Goal: Task Accomplishment & Management: Manage account settings

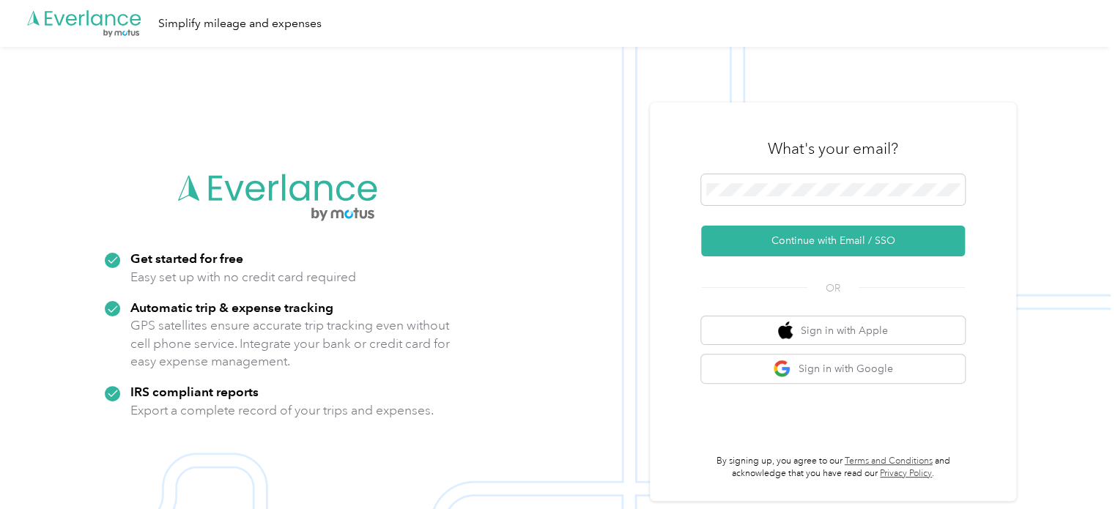
click at [887, 234] on button "Continue with Email / SSO" at bounding box center [833, 241] width 264 height 31
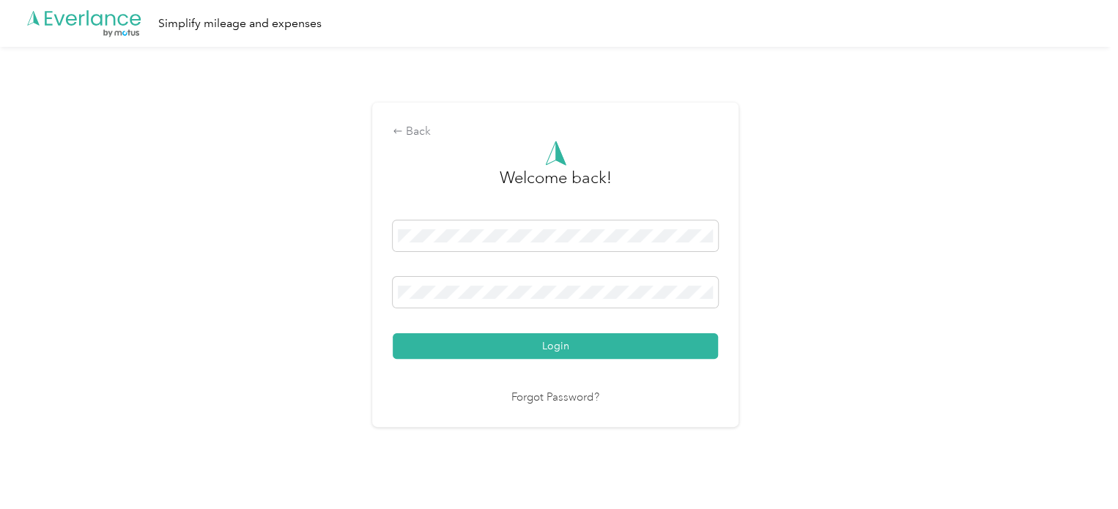
click at [665, 349] on button "Login" at bounding box center [555, 346] width 325 height 26
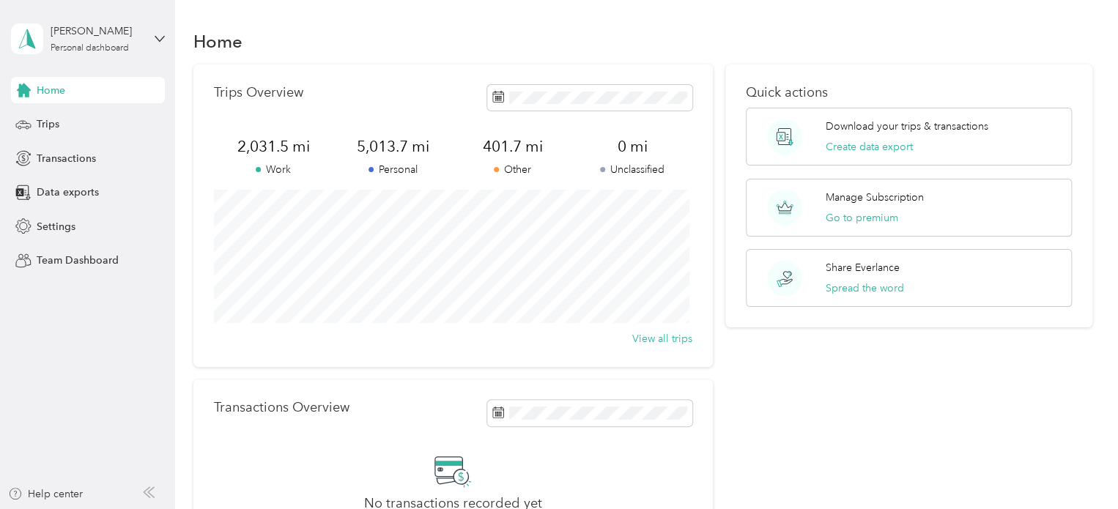
click at [57, 118] on span "Trips" at bounding box center [48, 123] width 23 height 15
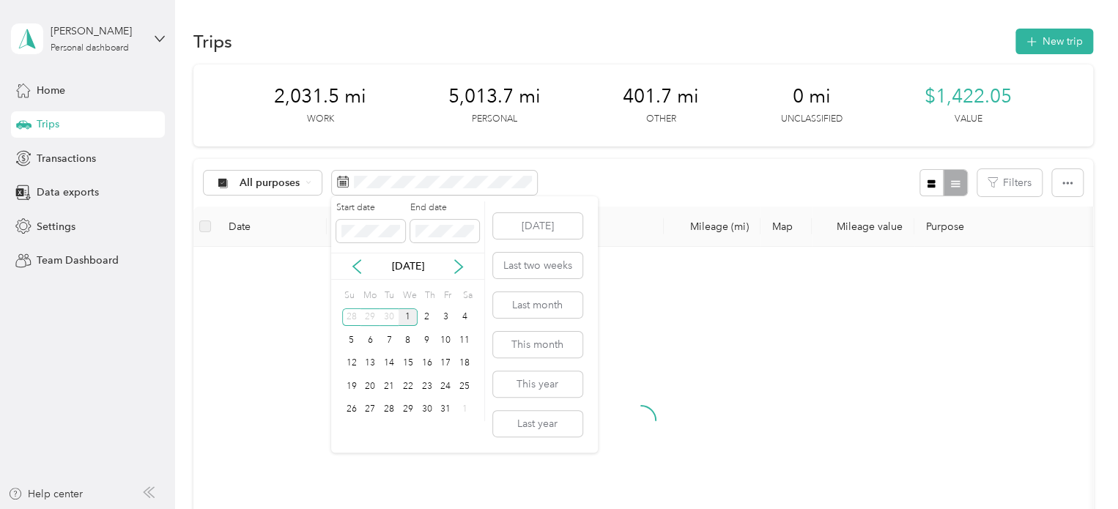
click at [410, 312] on div "1" at bounding box center [408, 317] width 19 height 18
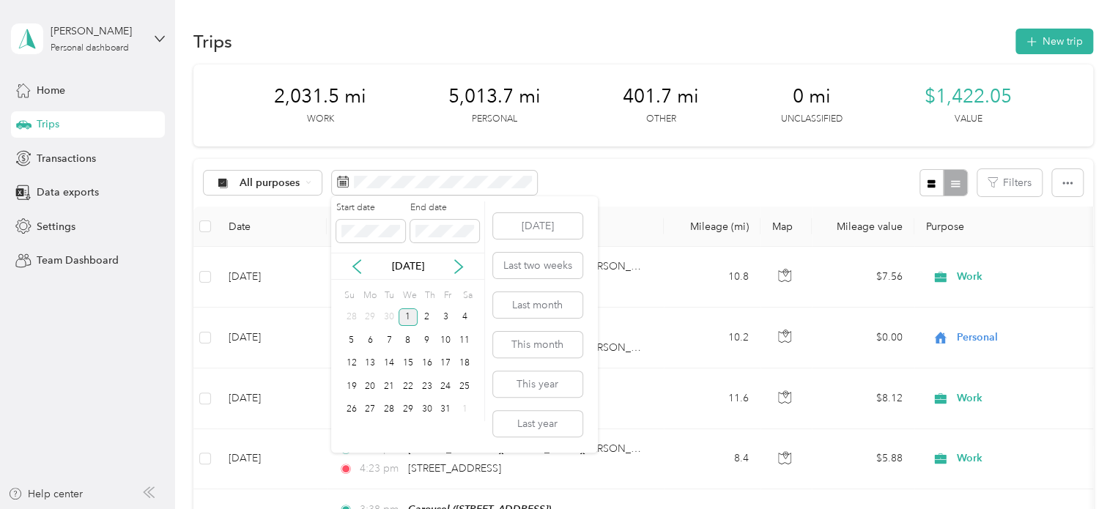
click at [410, 312] on div "1" at bounding box center [408, 317] width 19 height 18
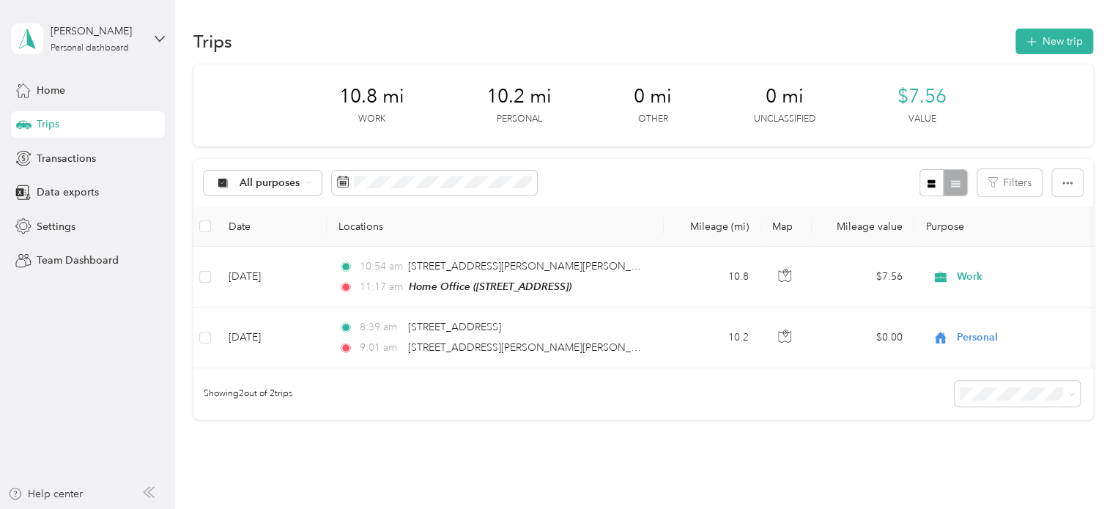
click at [920, 173] on button "button" at bounding box center [931, 182] width 25 height 27
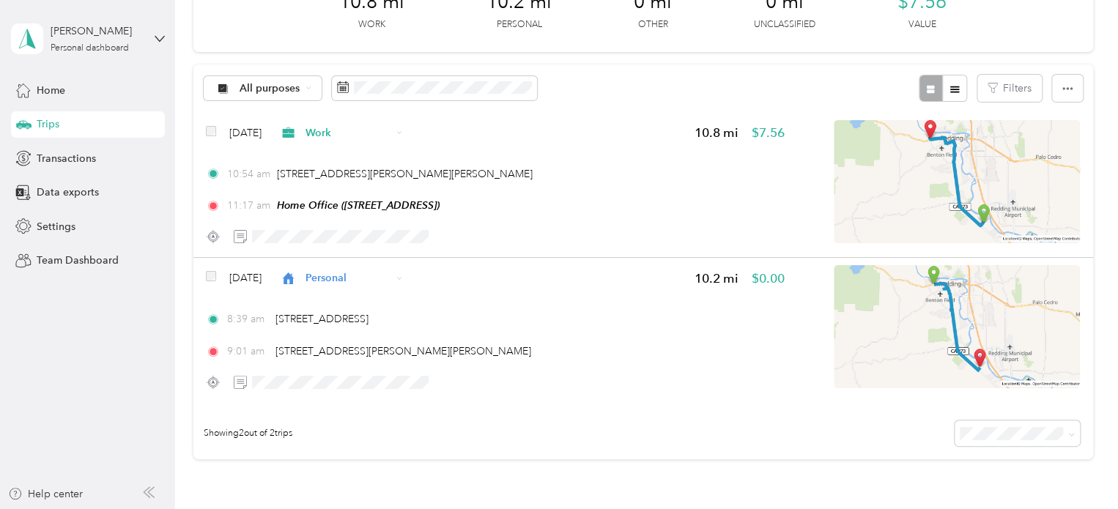
scroll to position [73, 0]
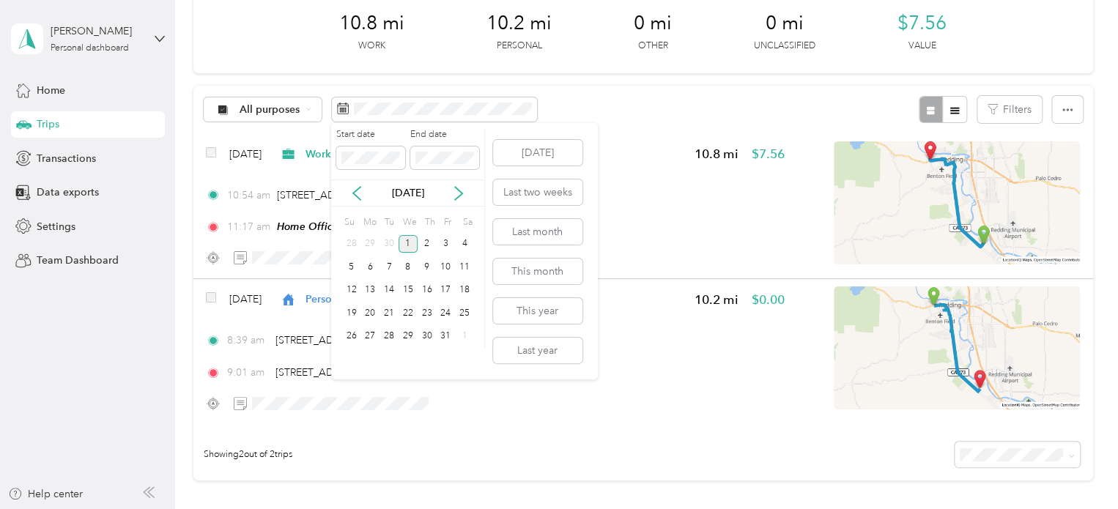
click at [406, 242] on div "1" at bounding box center [408, 244] width 19 height 18
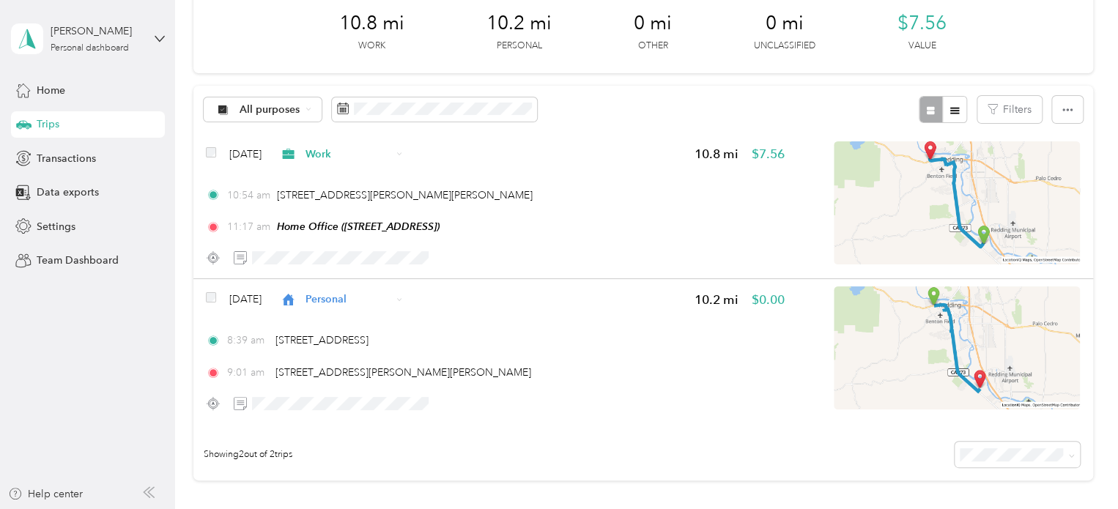
click at [656, 102] on div "All purposes Filters" at bounding box center [643, 110] width 900 height 48
click at [323, 147] on span "Work" at bounding box center [335, 154] width 112 height 15
click at [368, 199] on span "Personal" at bounding box center [375, 204] width 87 height 15
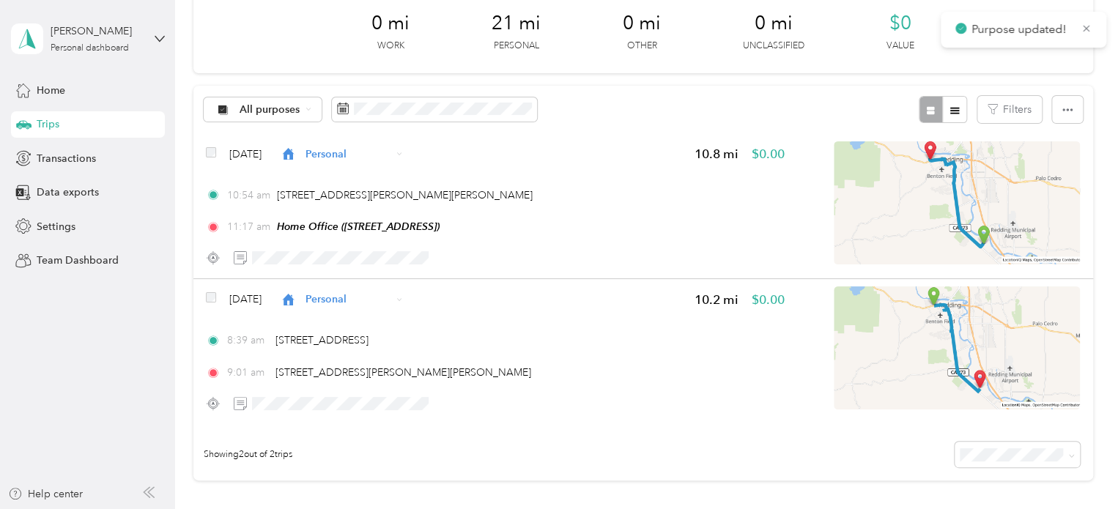
click at [405, 116] on span at bounding box center [434, 109] width 205 height 25
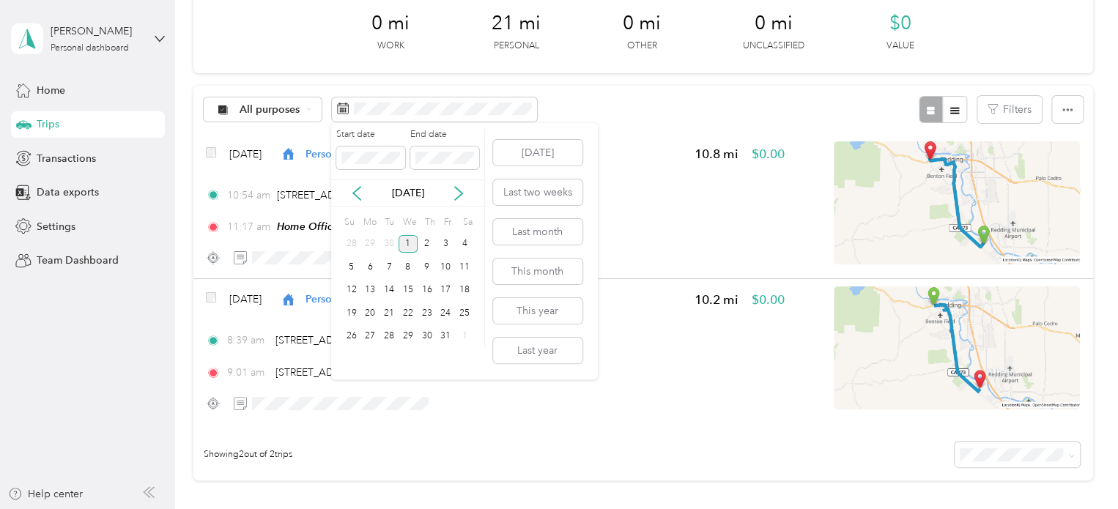
click at [353, 187] on icon at bounding box center [356, 193] width 15 height 15
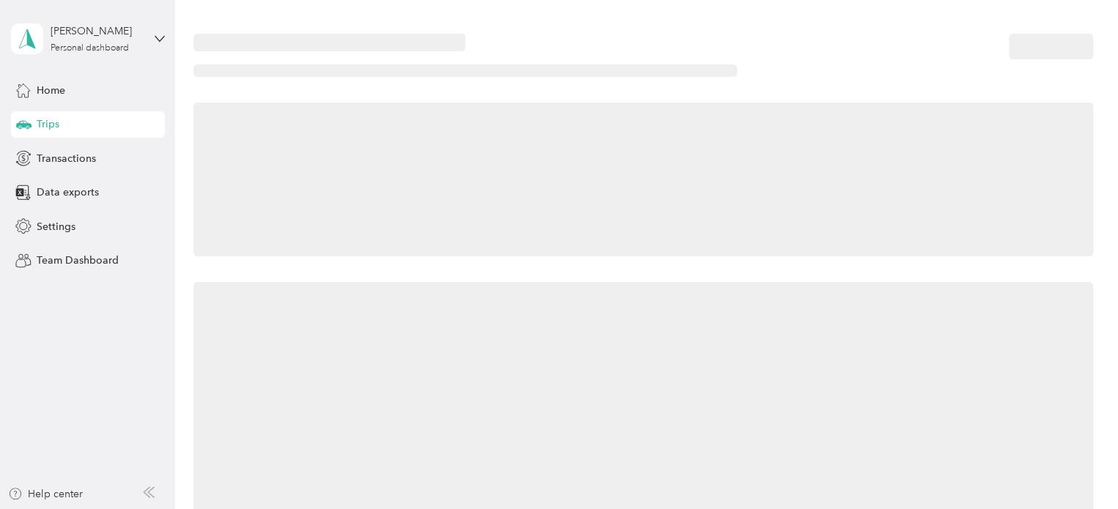
click at [82, 125] on div "Trips" at bounding box center [88, 124] width 154 height 26
click at [97, 97] on div "Home" at bounding box center [88, 90] width 154 height 26
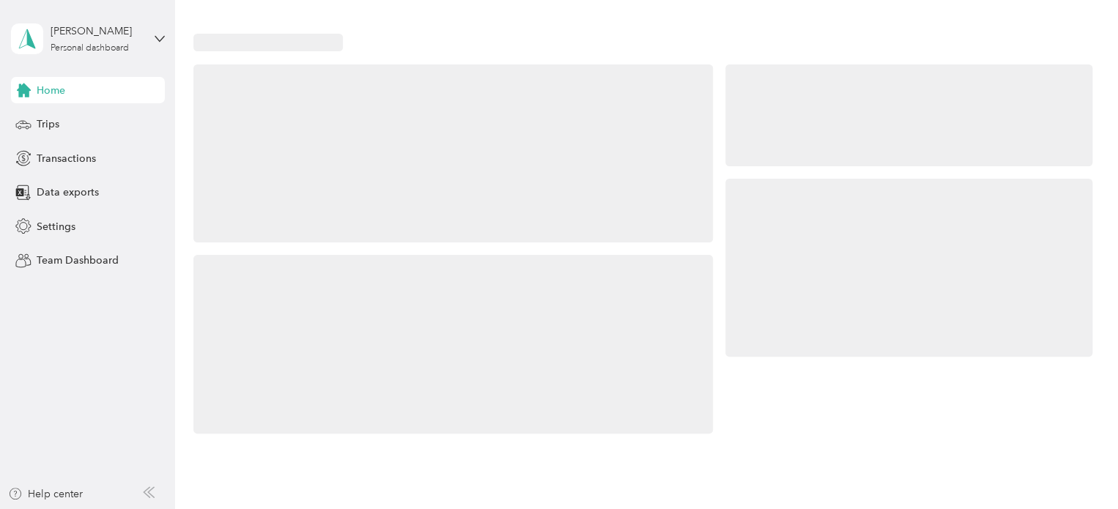
click at [57, 129] on span "Trips" at bounding box center [48, 123] width 23 height 15
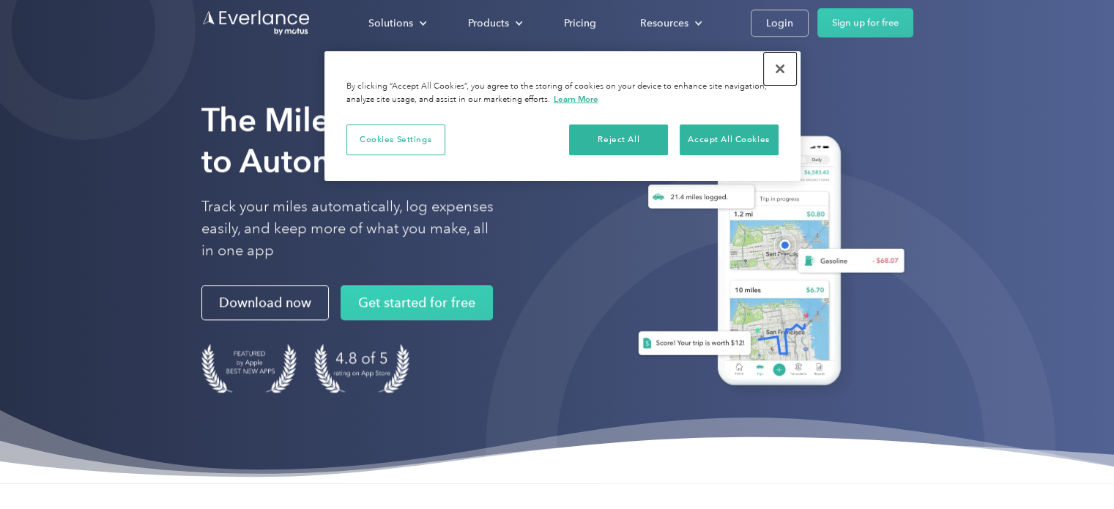
click at [779, 69] on button "Close" at bounding box center [780, 69] width 32 height 32
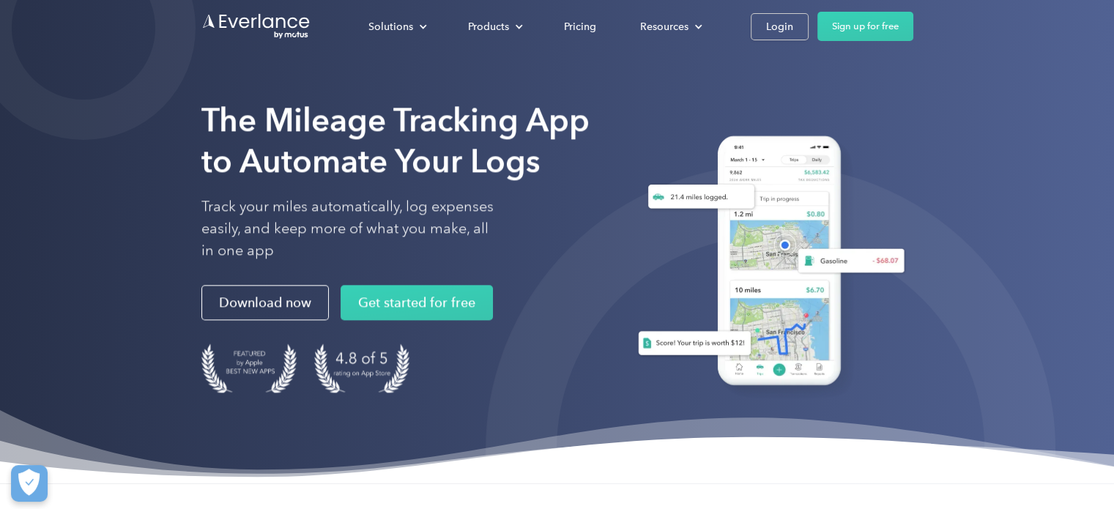
click at [797, 24] on link "Login" at bounding box center [780, 26] width 58 height 27
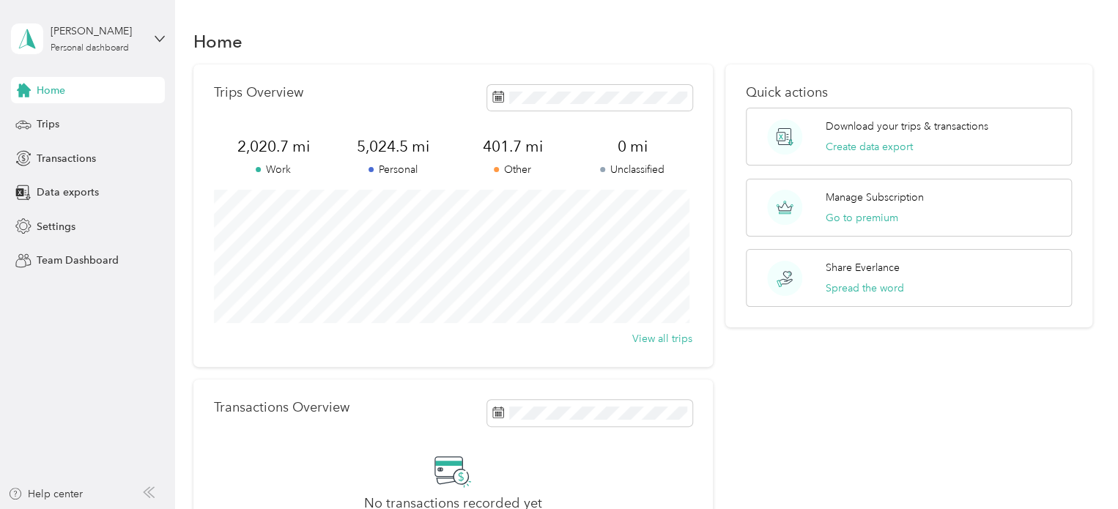
click at [90, 130] on div "Trips" at bounding box center [88, 124] width 154 height 26
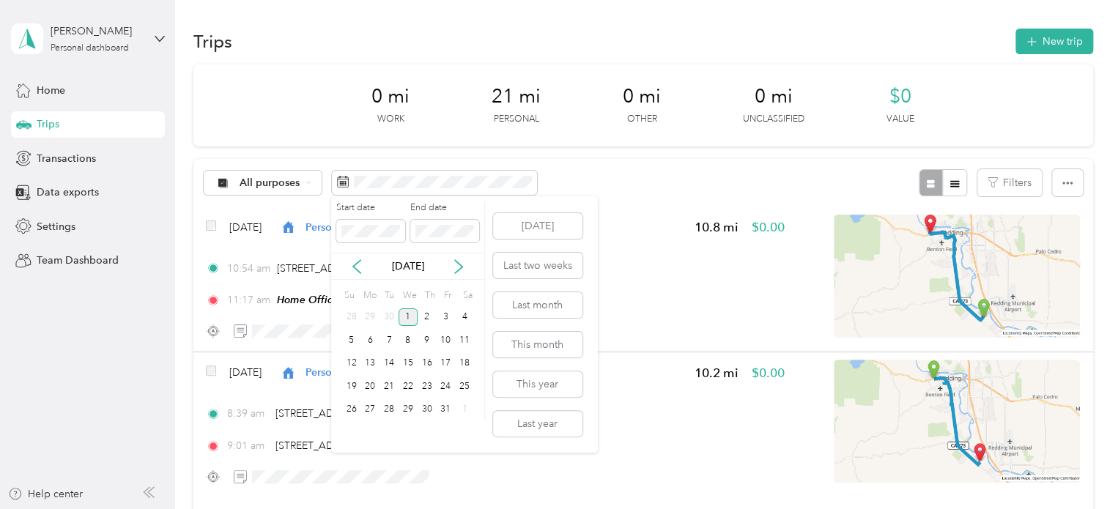
click at [349, 263] on icon at bounding box center [356, 266] width 15 height 15
click at [393, 410] on div "30" at bounding box center [388, 410] width 19 height 18
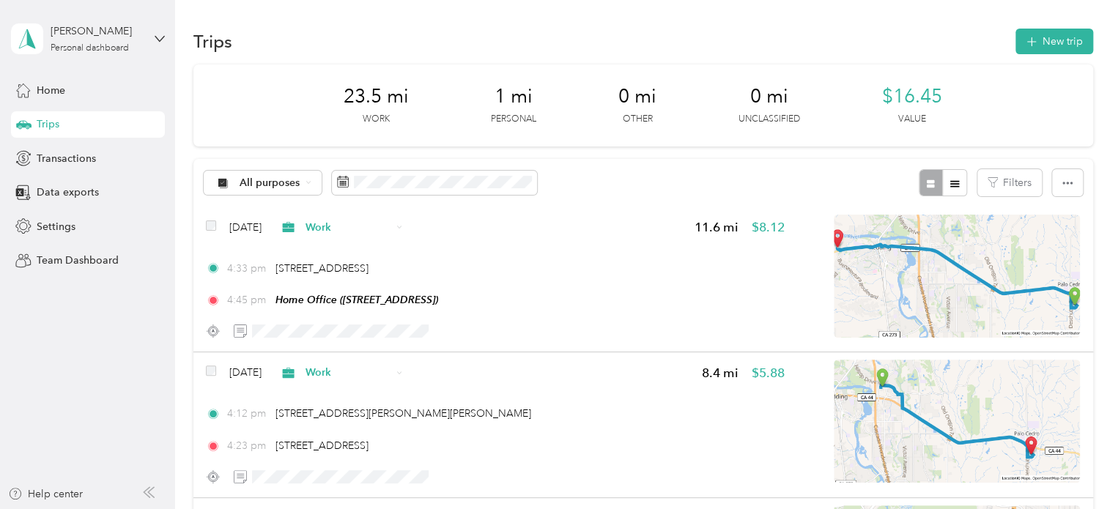
click at [346, 229] on span "Work" at bounding box center [348, 227] width 86 height 15
click at [371, 274] on span "Personal" at bounding box center [382, 279] width 87 height 15
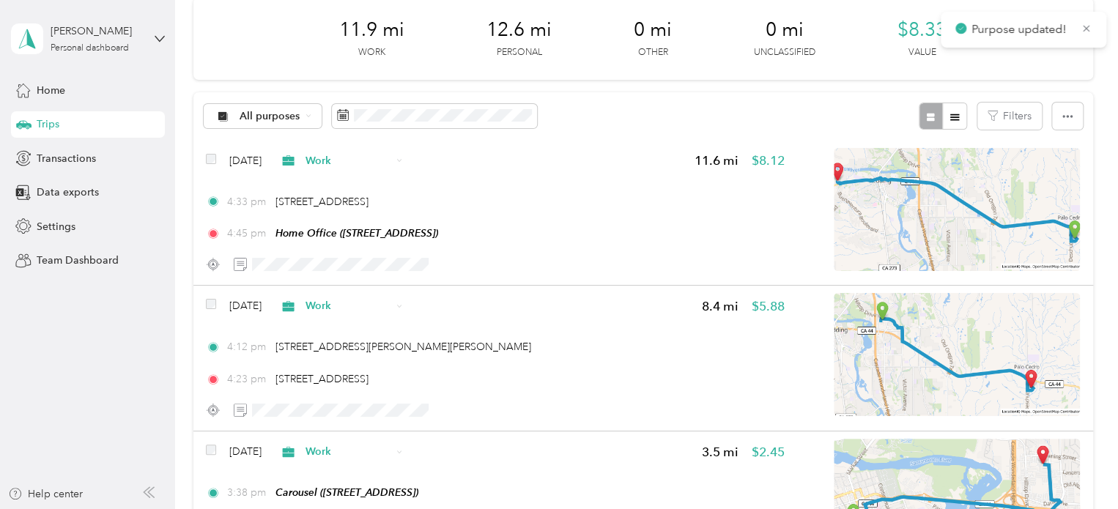
scroll to position [147, 0]
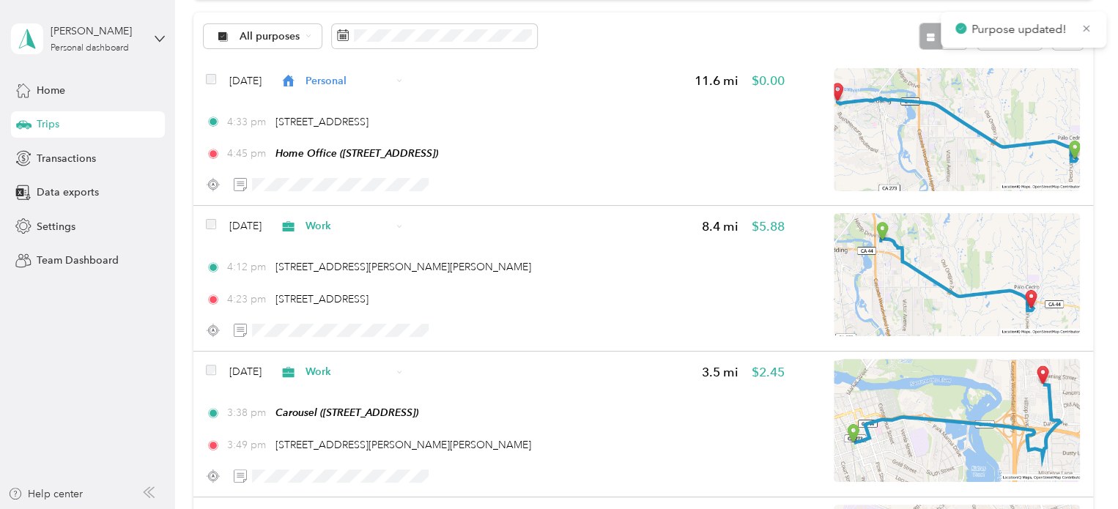
click at [297, 228] on icon at bounding box center [288, 227] width 18 height 12
click at [343, 277] on span "Personal" at bounding box center [382, 278] width 87 height 15
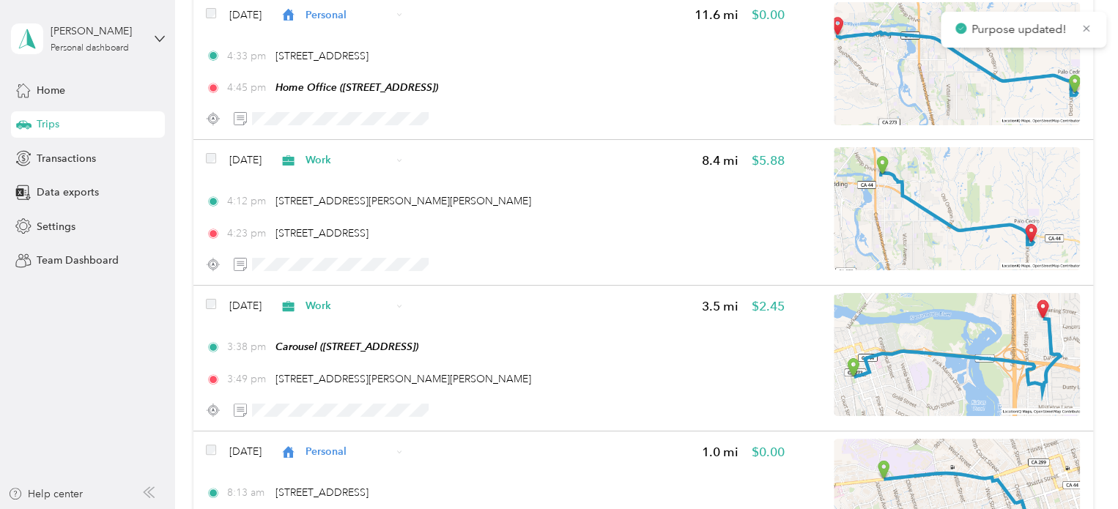
scroll to position [293, 0]
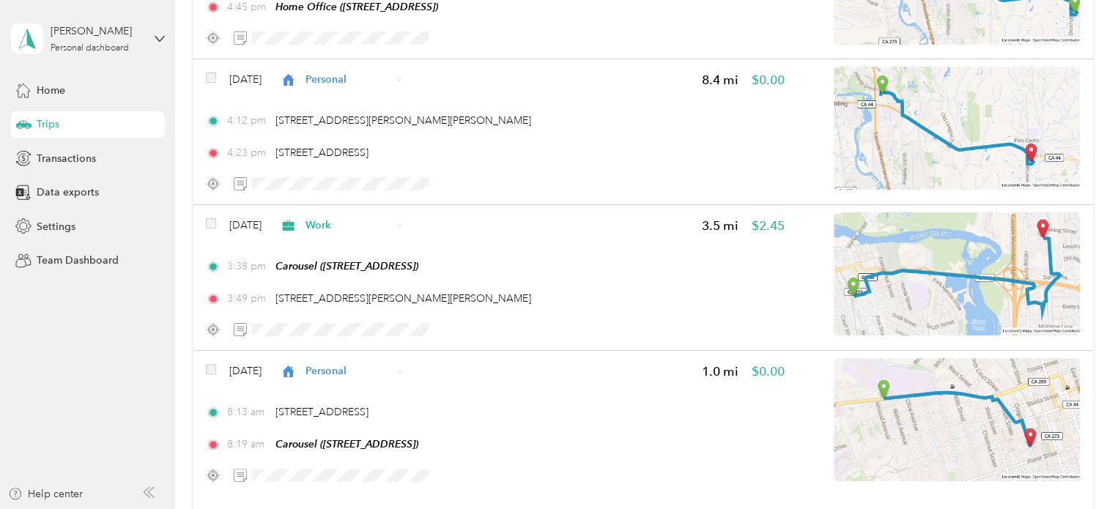
click at [343, 228] on span "Work" at bounding box center [348, 225] width 86 height 15
click at [372, 272] on span "Personal" at bounding box center [382, 277] width 87 height 15
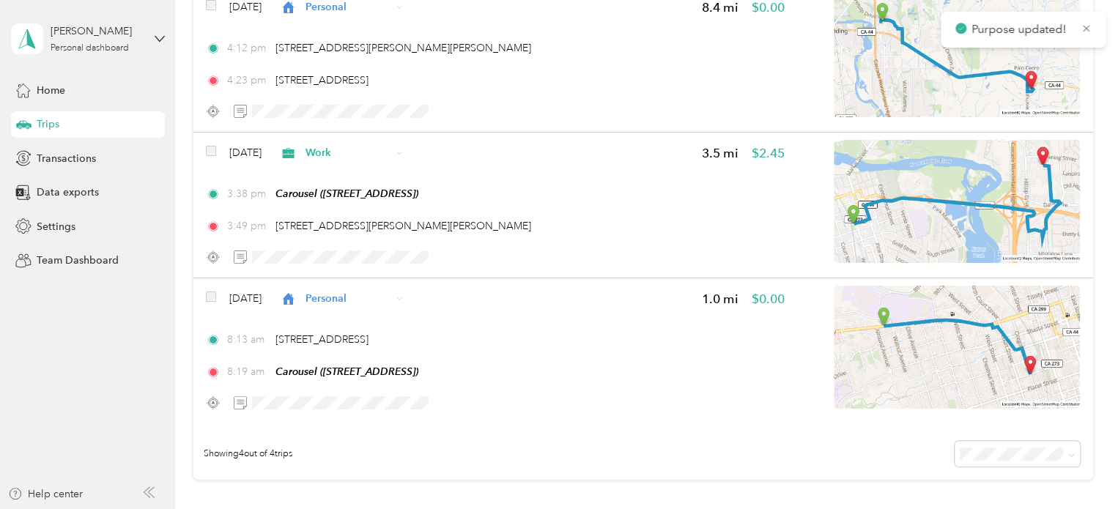
scroll to position [366, 0]
click at [363, 303] on span "Personal" at bounding box center [348, 297] width 86 height 15
click at [381, 270] on span "Commute" at bounding box center [382, 266] width 87 height 15
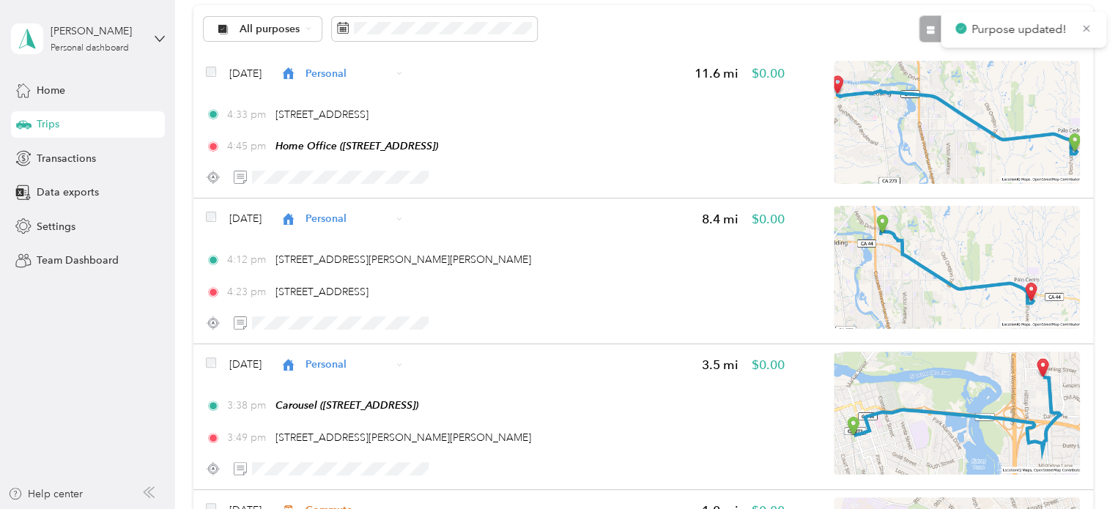
scroll to position [0, 0]
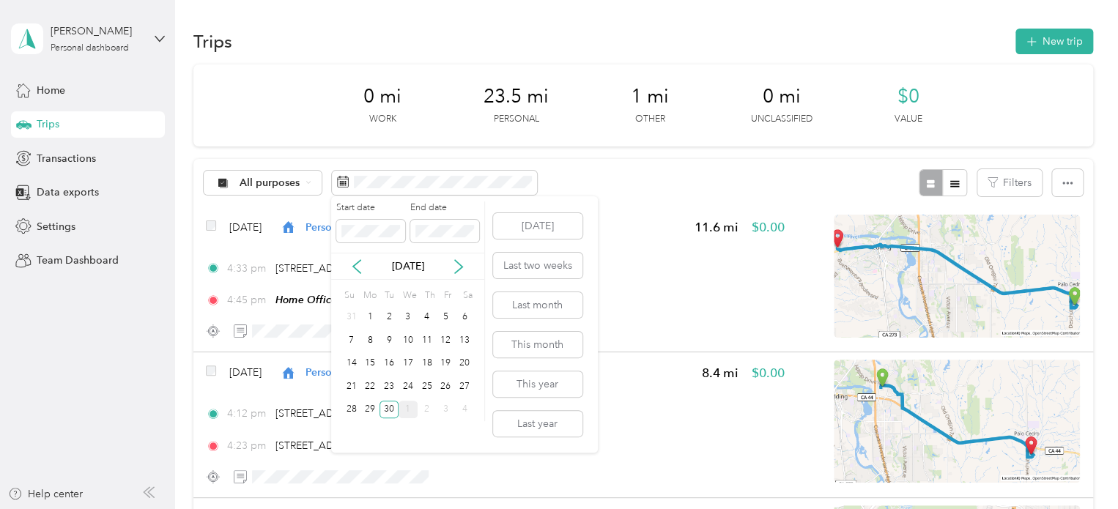
click at [366, 404] on div "29" at bounding box center [369, 410] width 19 height 18
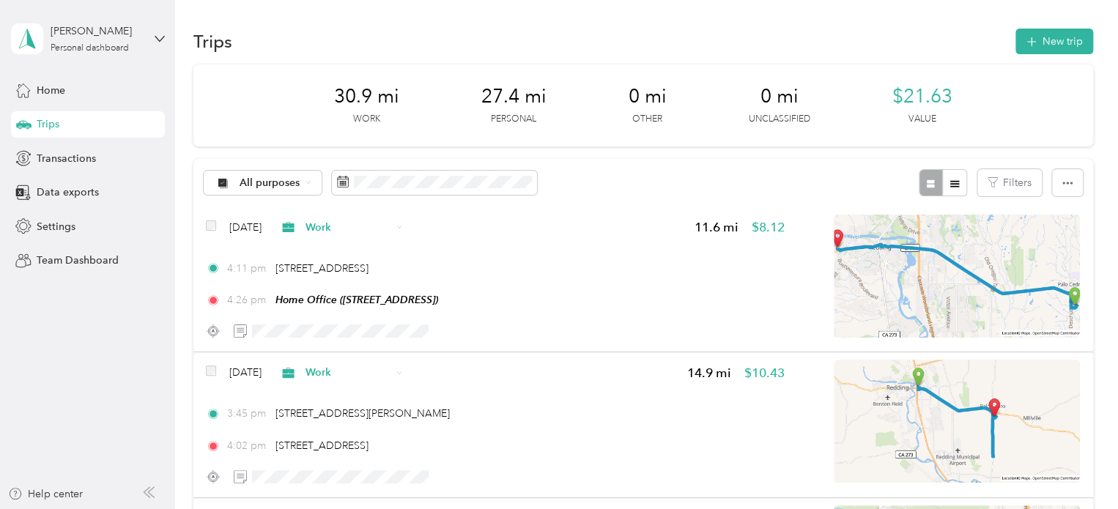
scroll to position [73, 0]
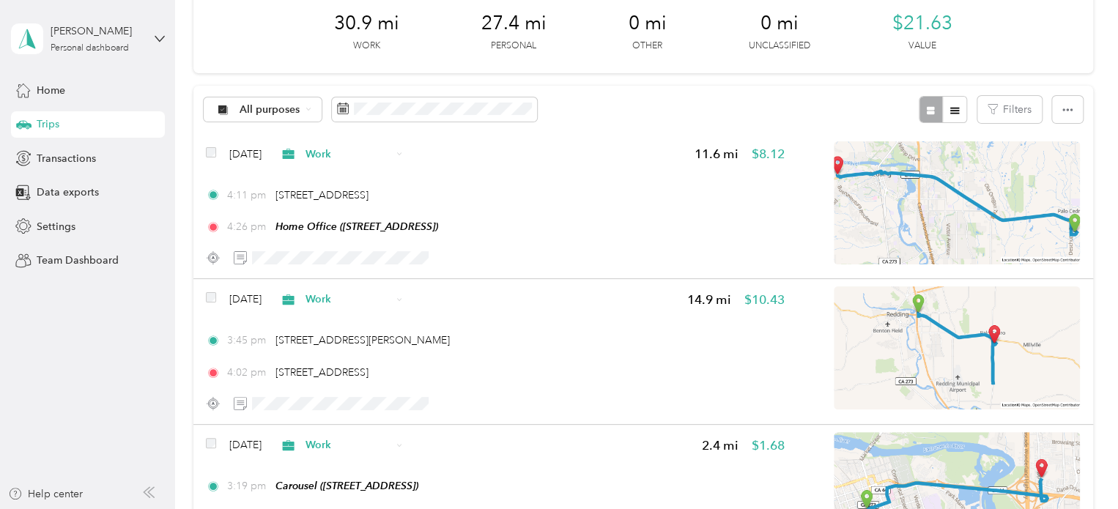
click at [297, 151] on icon at bounding box center [288, 154] width 18 height 12
click at [369, 204] on span "Personal" at bounding box center [382, 206] width 87 height 15
click at [328, 298] on span "Work" at bounding box center [335, 299] width 112 height 15
click at [367, 119] on li "Personal" at bounding box center [369, 117] width 133 height 26
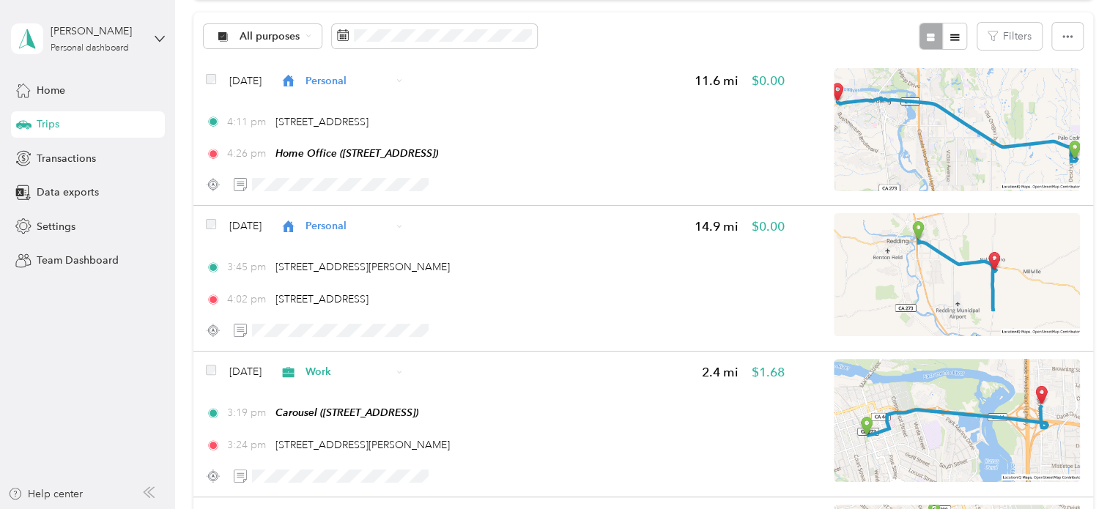
click at [335, 372] on span "Work" at bounding box center [348, 371] width 86 height 15
click at [367, 193] on li "Personal" at bounding box center [369, 190] width 133 height 26
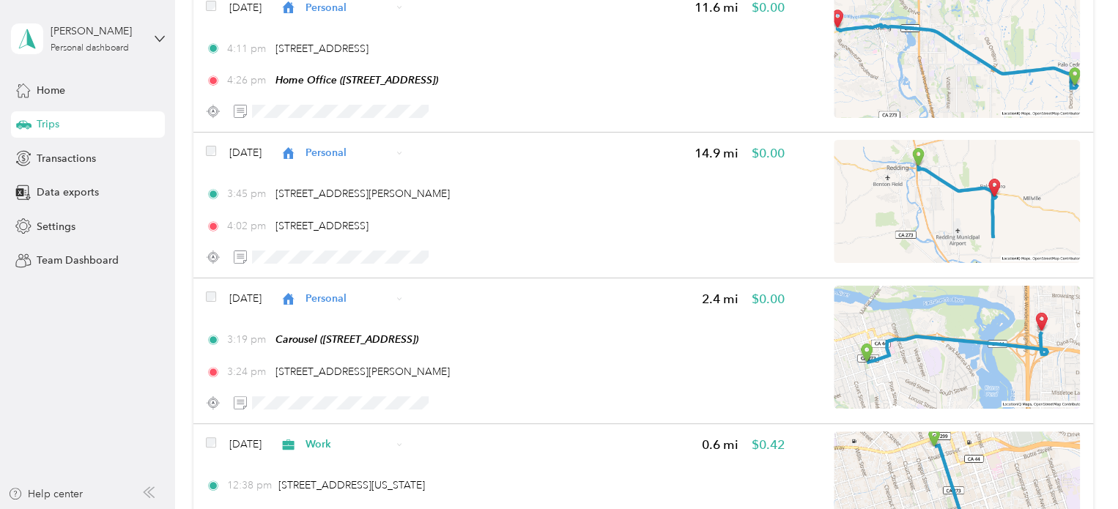
scroll to position [0, 0]
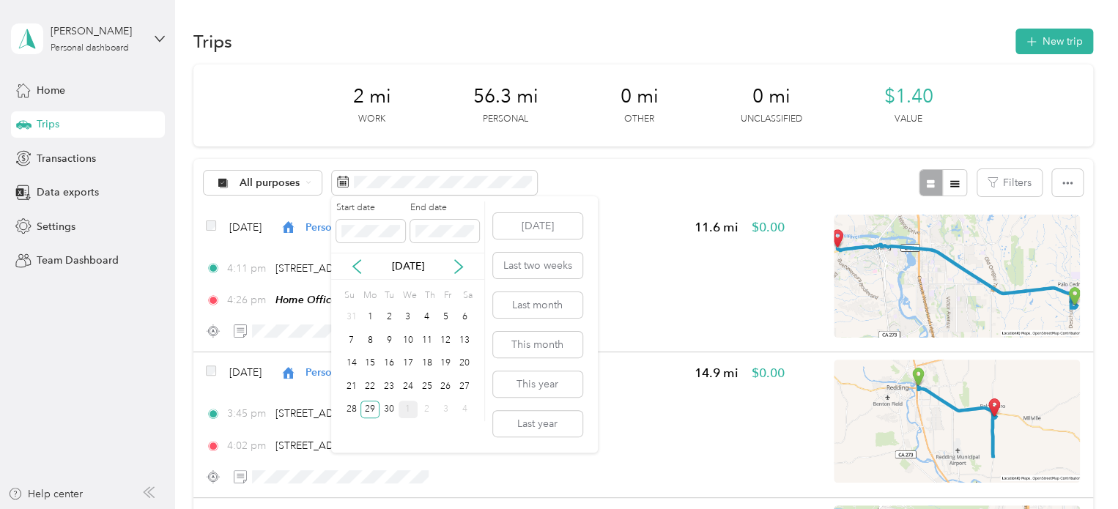
click at [348, 410] on div "28" at bounding box center [351, 410] width 19 height 18
click at [349, 408] on div "28" at bounding box center [351, 410] width 19 height 18
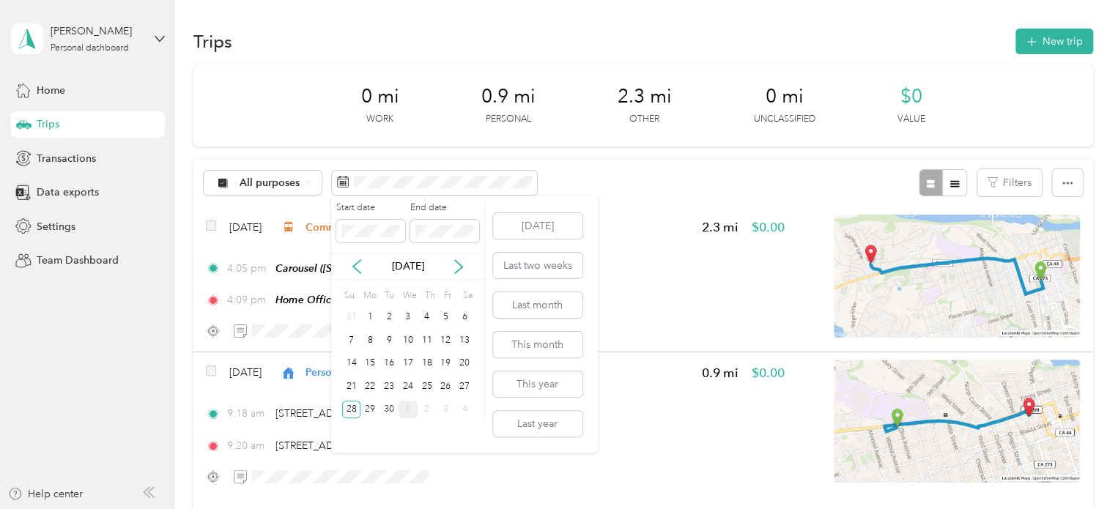
click at [467, 386] on div "27" at bounding box center [464, 386] width 19 height 18
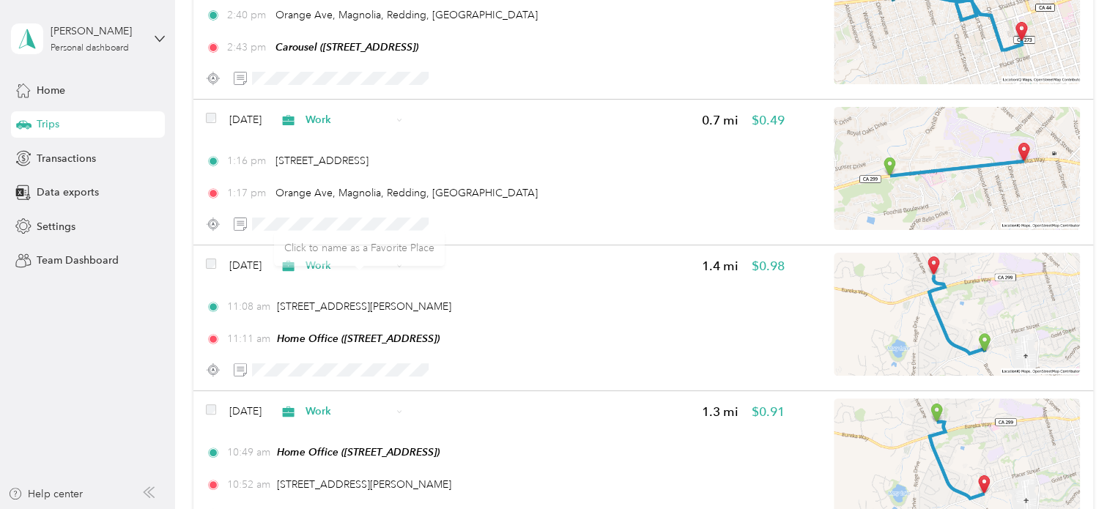
scroll to position [586, 0]
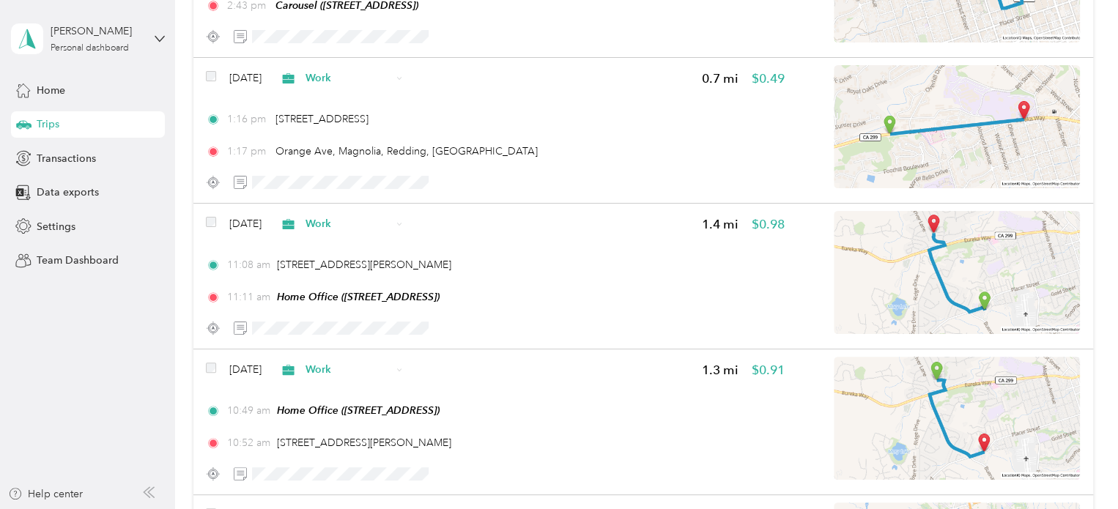
click at [370, 84] on span "Work" at bounding box center [348, 77] width 86 height 15
click at [385, 278] on span "Commute" at bounding box center [382, 284] width 87 height 15
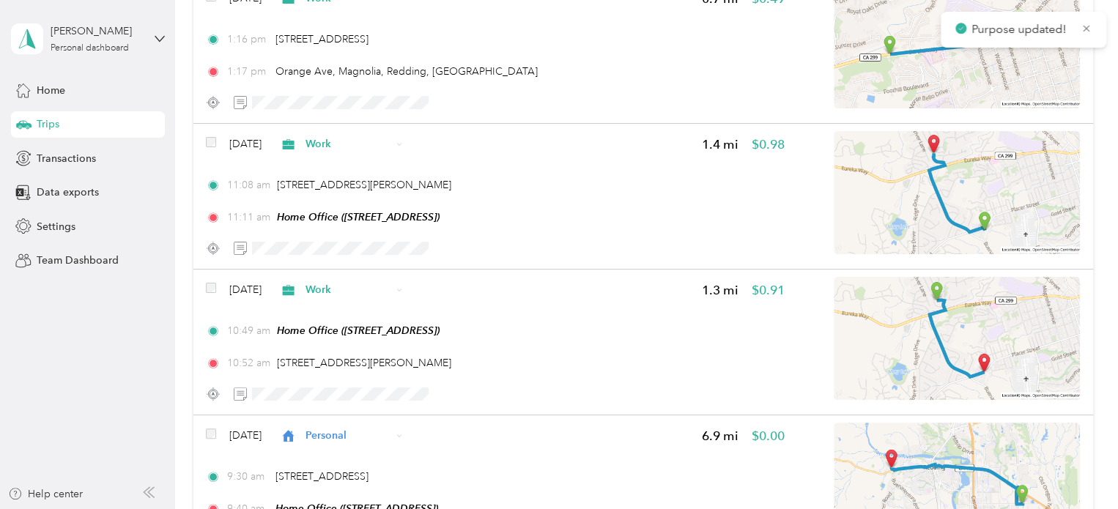
scroll to position [806, 0]
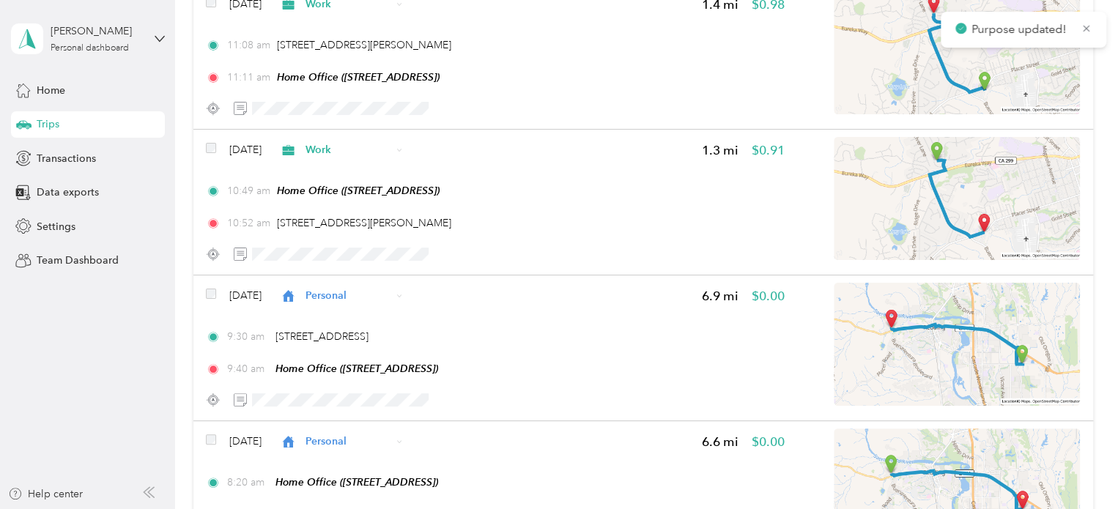
click at [379, 145] on span "Work" at bounding box center [348, 149] width 86 height 15
click at [375, 195] on span "Personal" at bounding box center [382, 200] width 87 height 15
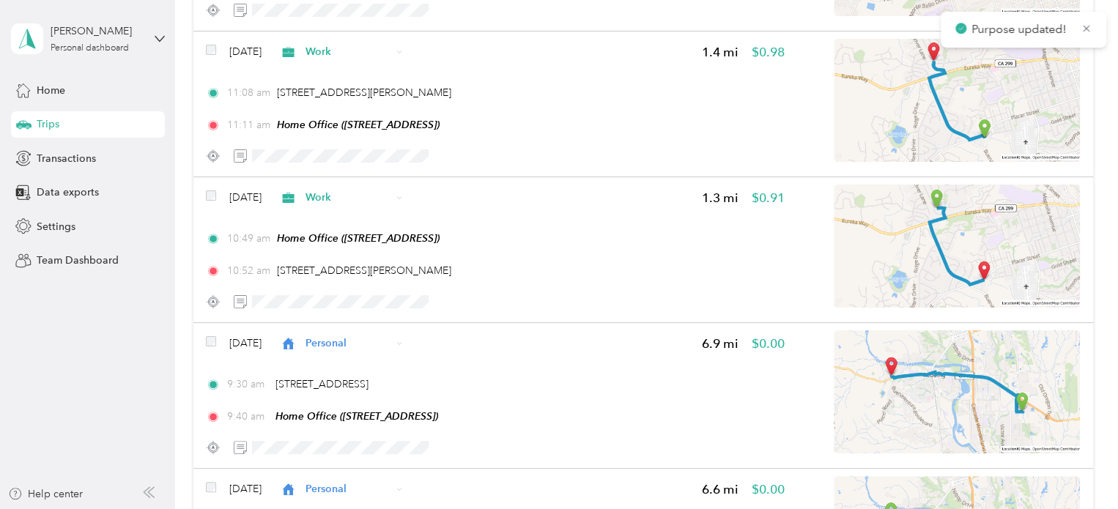
scroll to position [733, 0]
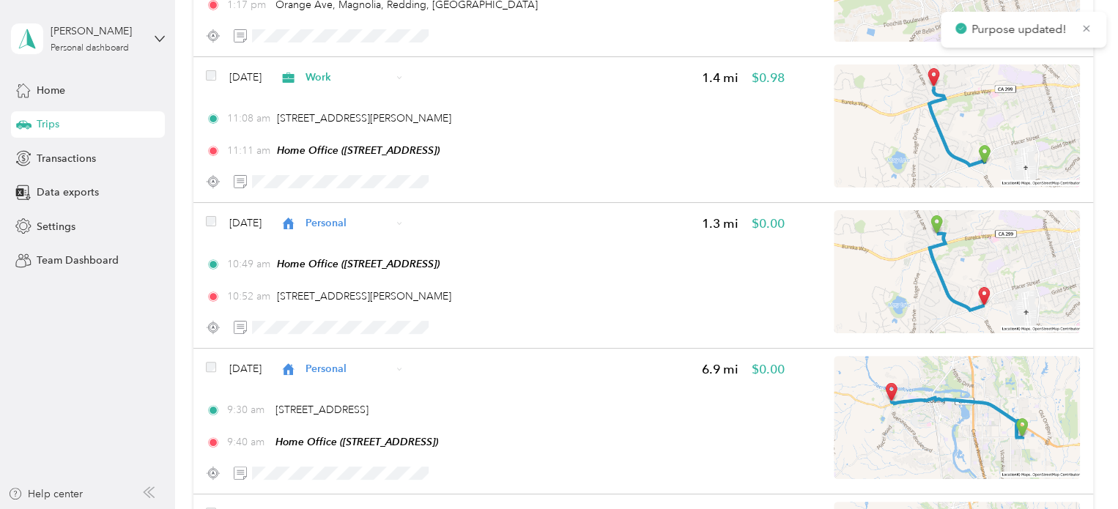
click at [331, 75] on span "Work" at bounding box center [335, 77] width 112 height 15
click at [369, 130] on span "Personal" at bounding box center [382, 129] width 87 height 15
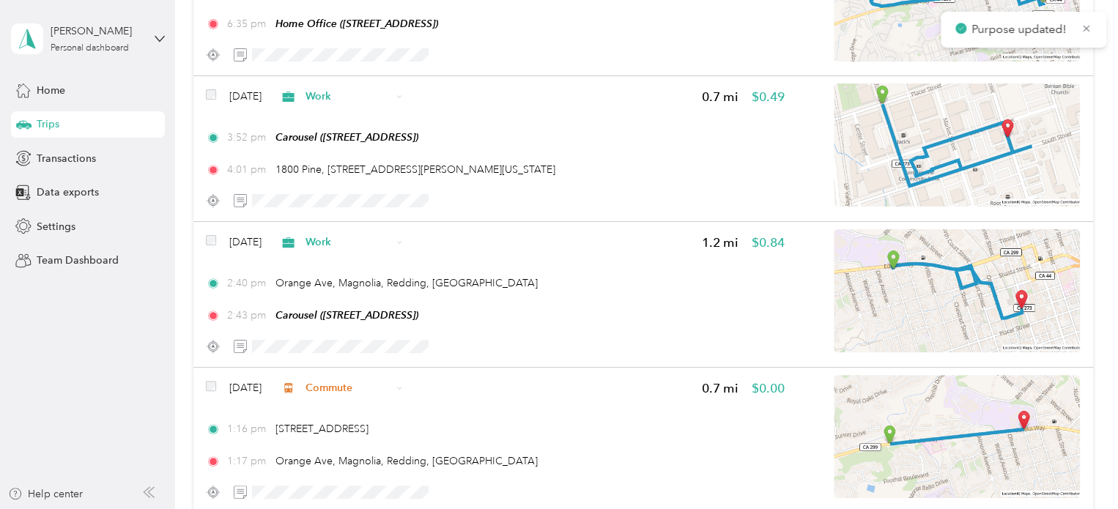
scroll to position [73, 0]
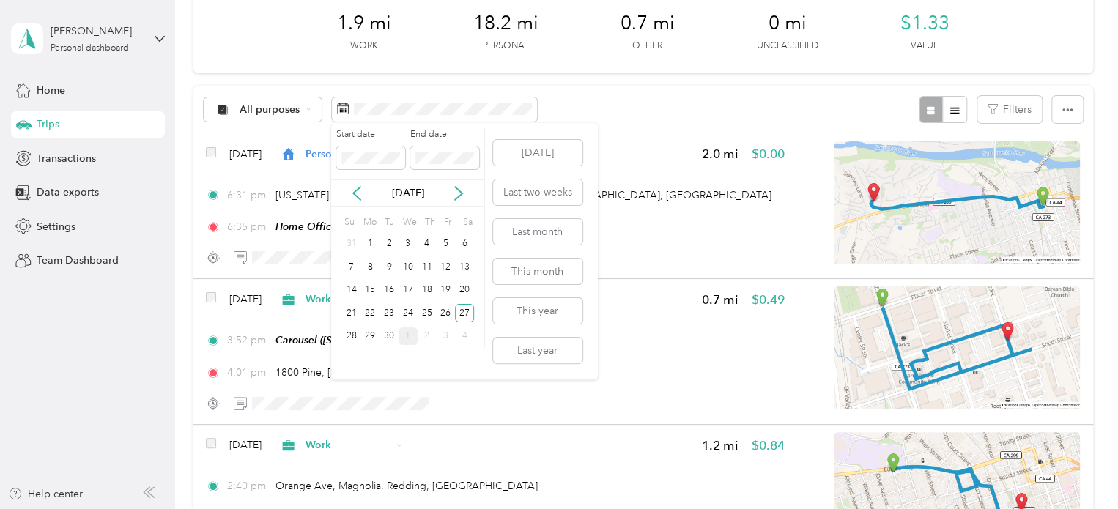
click at [447, 307] on div "26" at bounding box center [445, 313] width 19 height 18
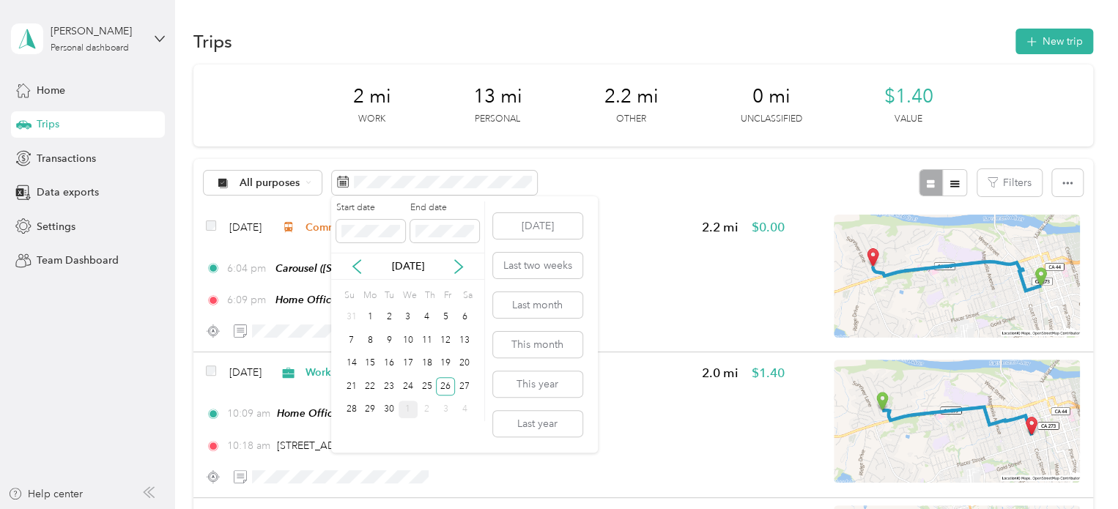
click at [431, 388] on div "25" at bounding box center [427, 386] width 19 height 18
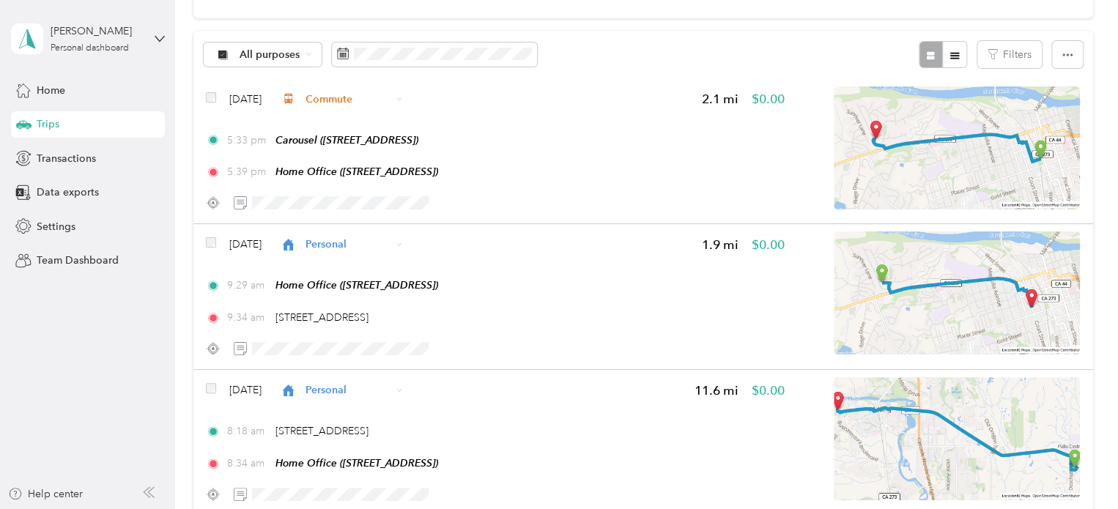
scroll to position [147, 0]
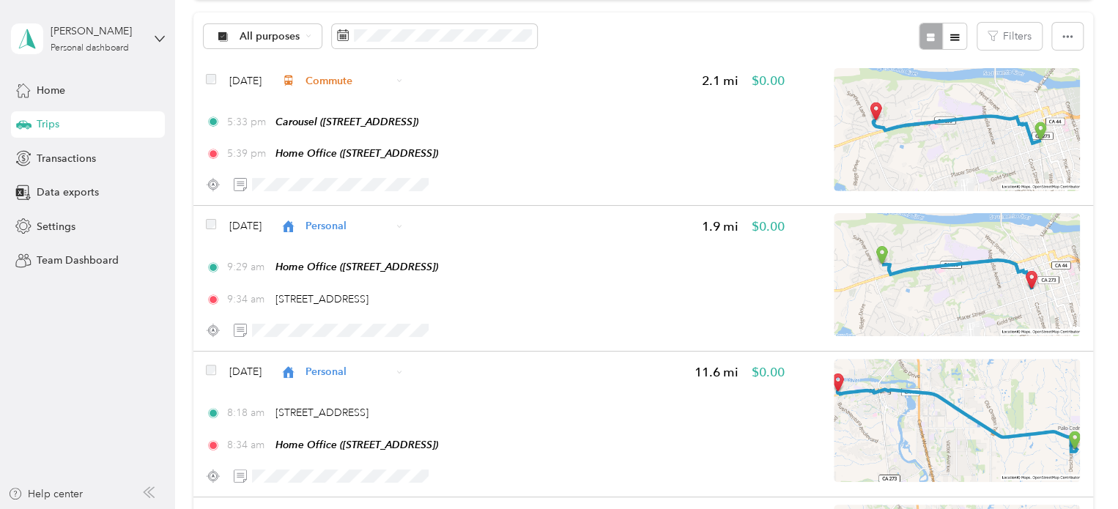
click at [343, 232] on span "Personal" at bounding box center [348, 225] width 86 height 15
click at [365, 428] on span "Commute" at bounding box center [382, 432] width 87 height 15
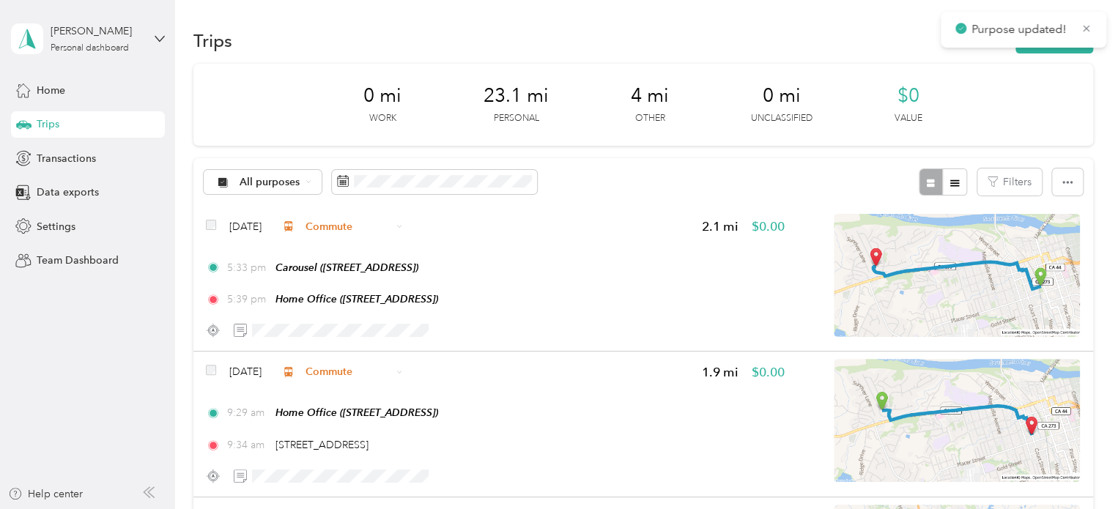
scroll to position [0, 0]
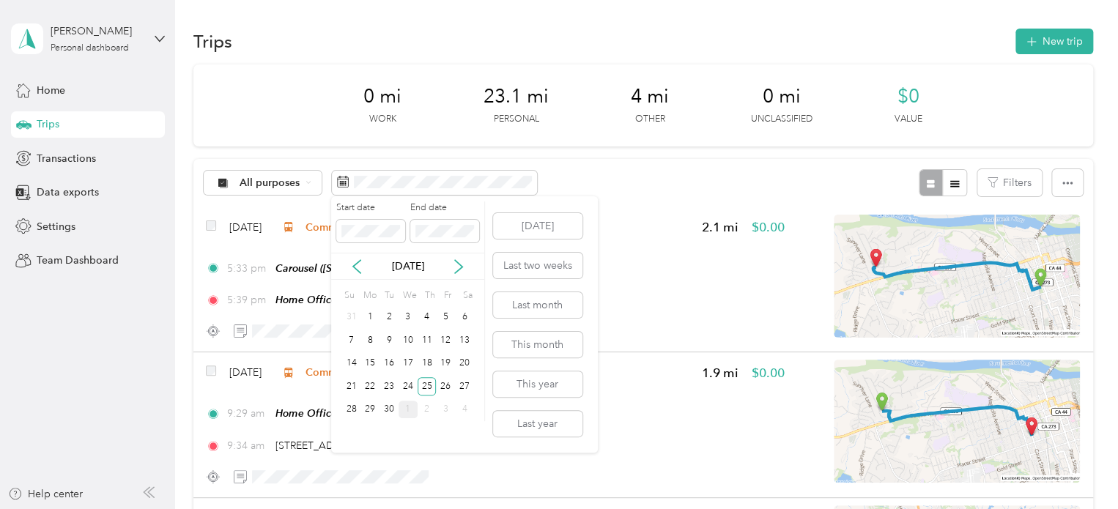
click at [411, 387] on div "24" at bounding box center [408, 386] width 19 height 18
click at [410, 386] on div "24" at bounding box center [408, 386] width 19 height 18
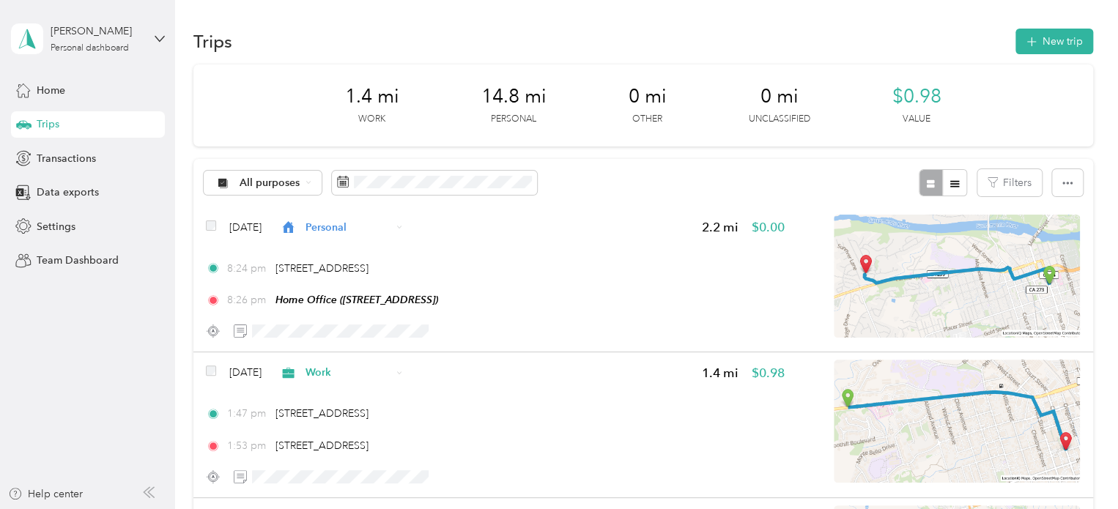
click at [426, 190] on span at bounding box center [434, 183] width 205 height 25
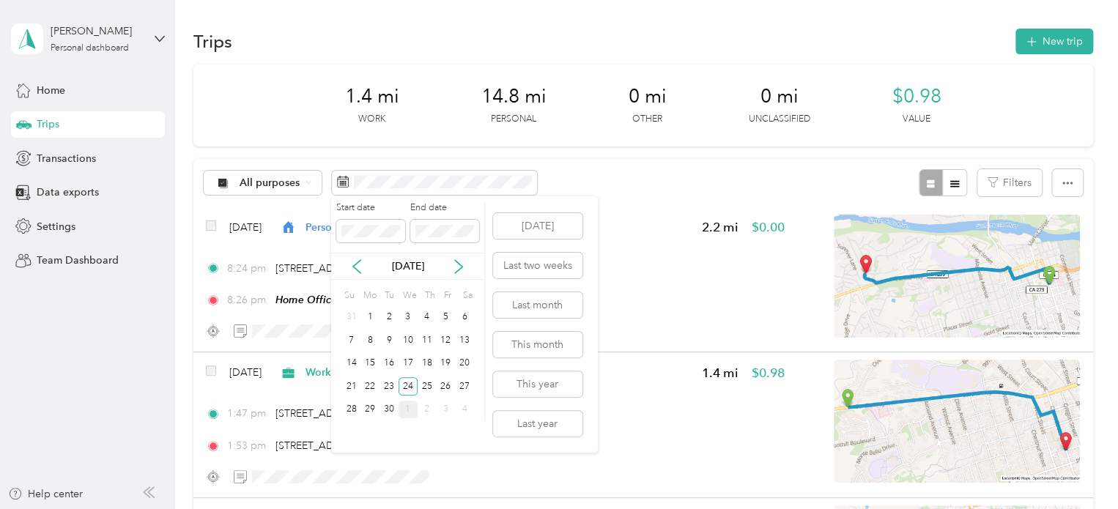
click at [393, 386] on div "23" at bounding box center [388, 386] width 19 height 18
click at [391, 386] on div "23" at bounding box center [388, 386] width 19 height 18
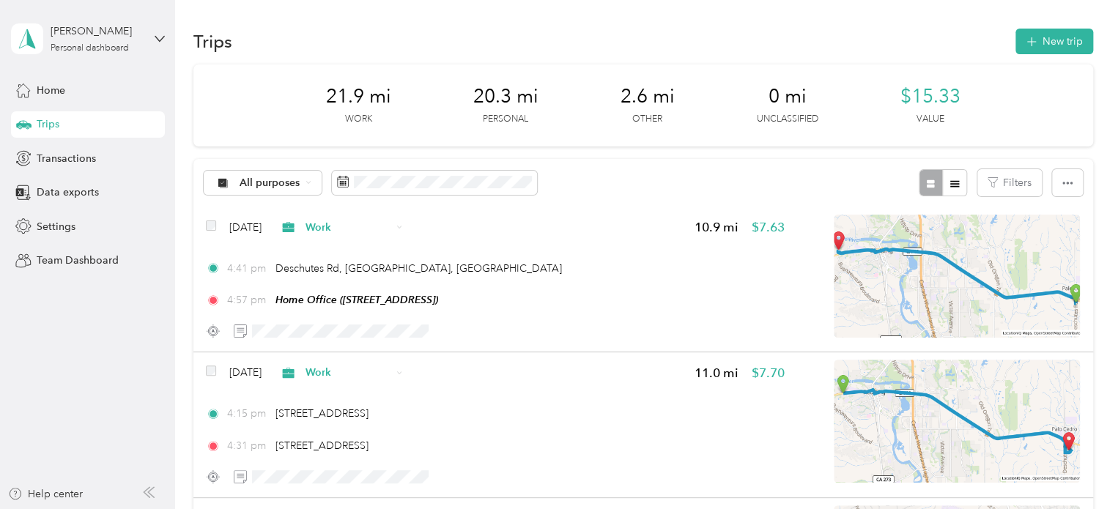
click at [349, 226] on span "Work" at bounding box center [348, 227] width 86 height 15
click at [357, 270] on li "Personal" at bounding box center [369, 275] width 133 height 26
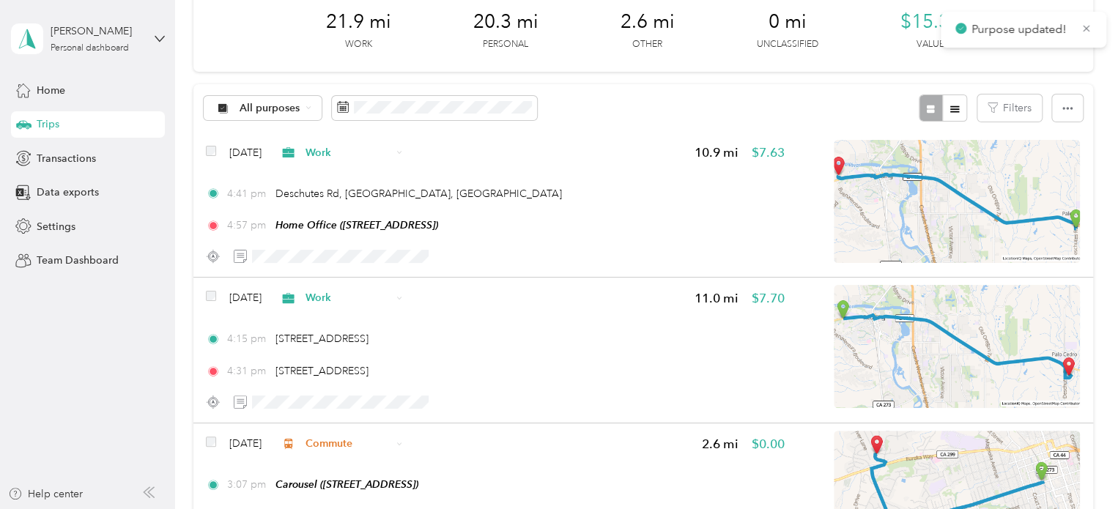
scroll to position [147, 0]
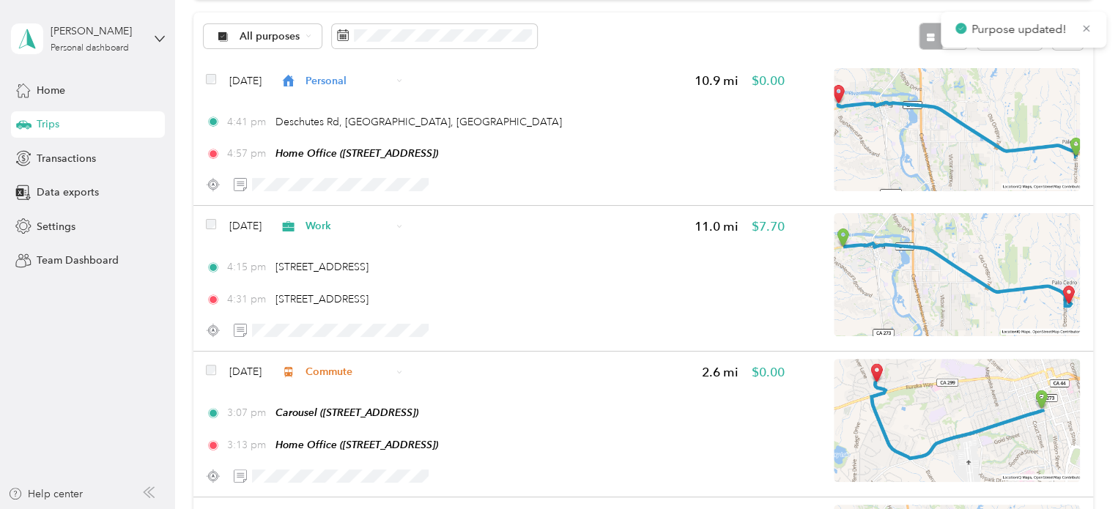
click at [333, 227] on span "Work" at bounding box center [335, 225] width 112 height 15
click at [366, 281] on span "Personal" at bounding box center [382, 277] width 87 height 15
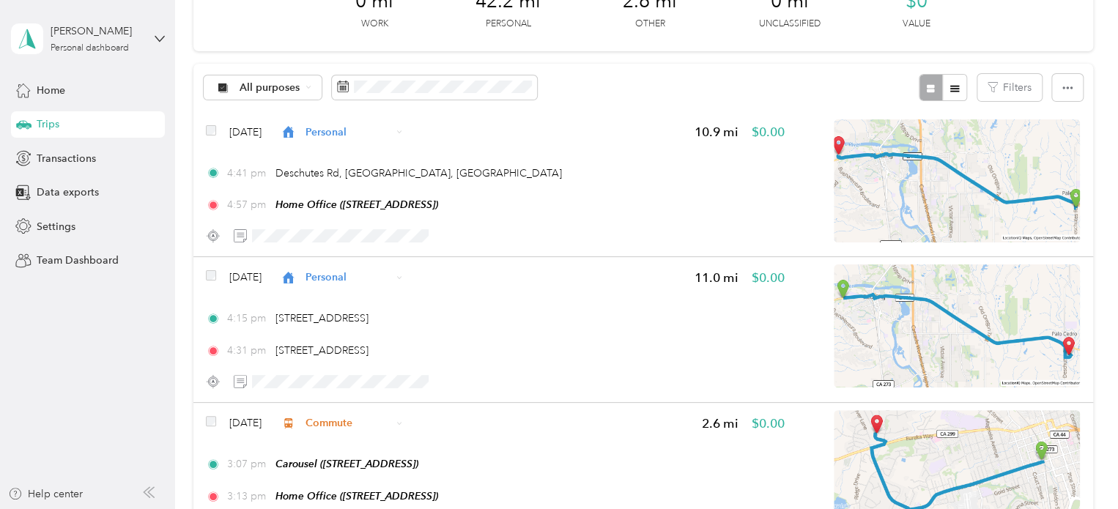
scroll to position [73, 0]
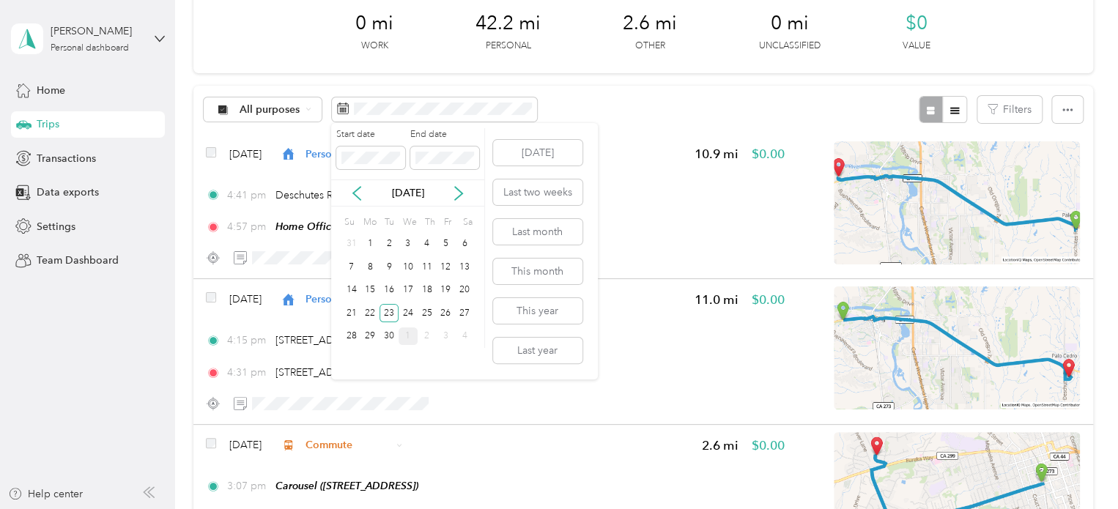
click at [375, 307] on div "22" at bounding box center [369, 313] width 19 height 18
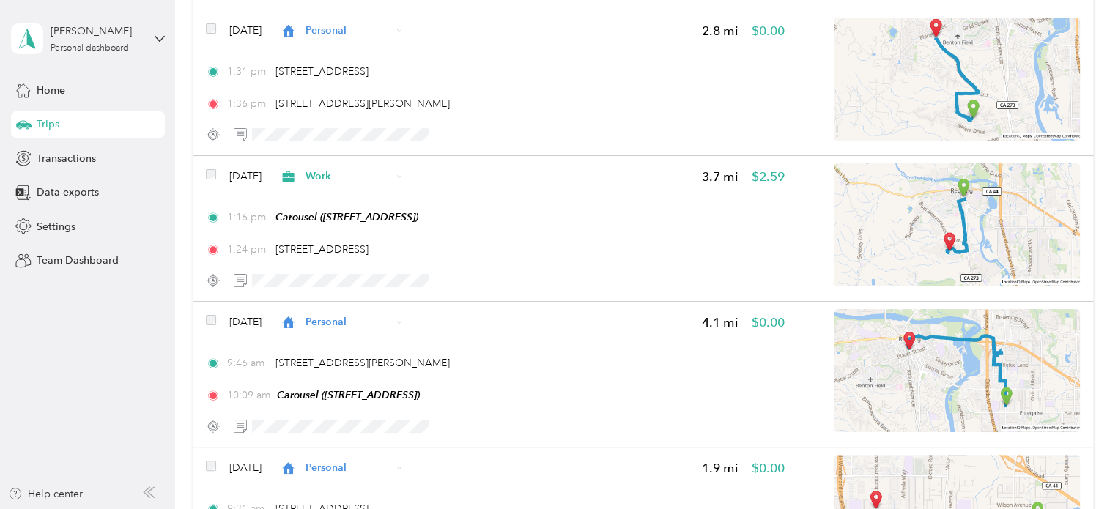
scroll to position [806, 0]
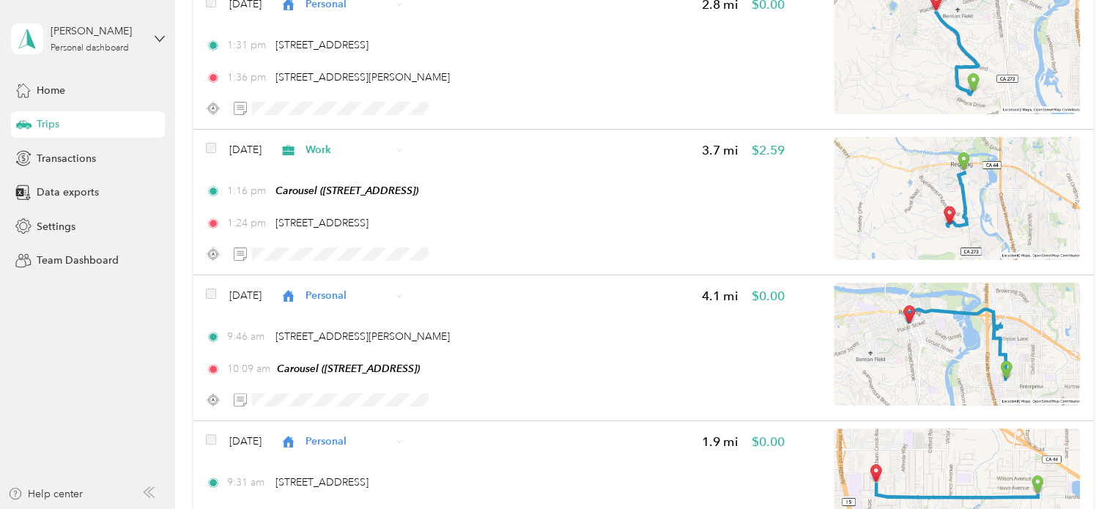
click at [333, 301] on span "Personal" at bounding box center [335, 295] width 112 height 15
click at [345, 272] on li "Commute" at bounding box center [369, 269] width 133 height 26
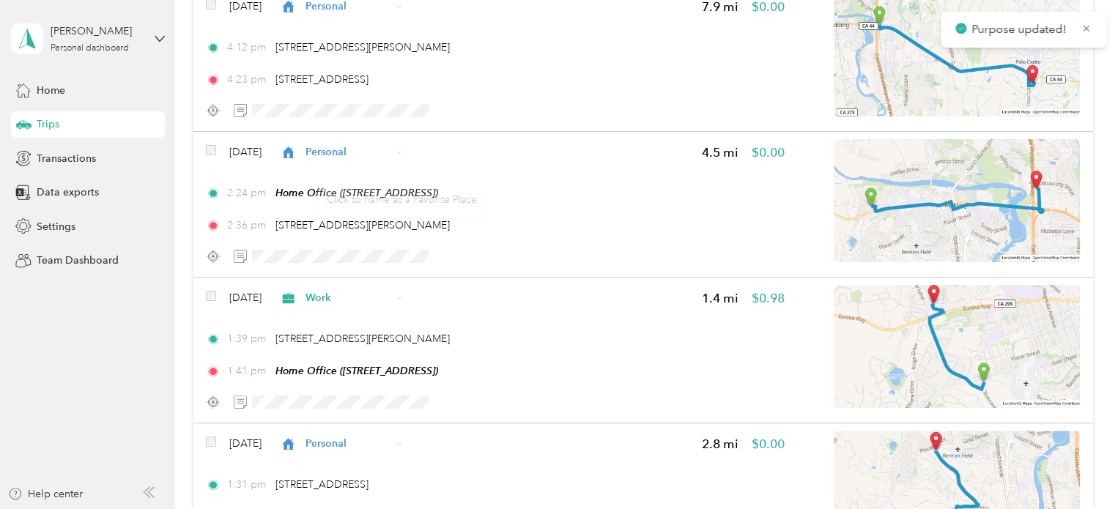
scroll to position [0, 0]
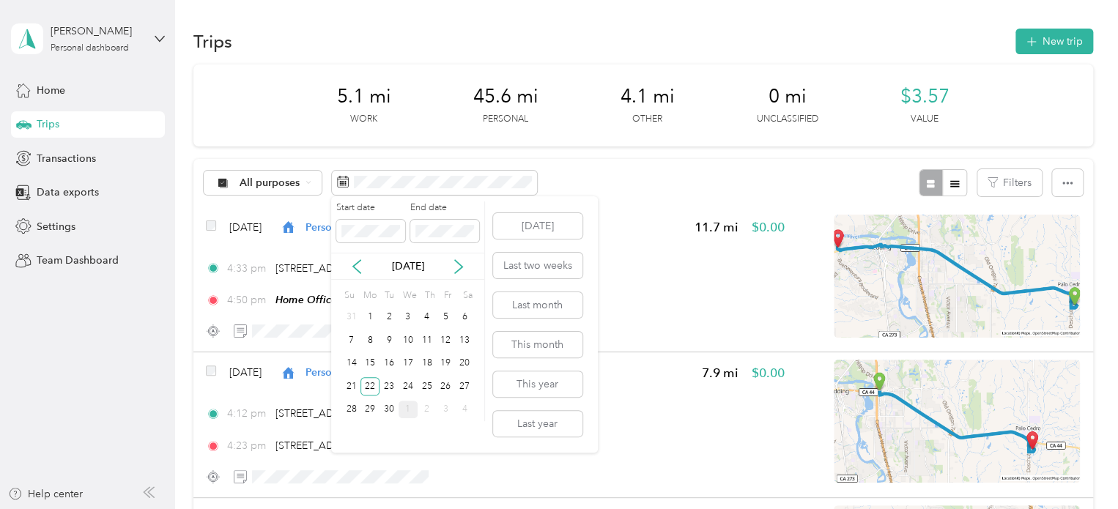
click at [352, 383] on div "21" at bounding box center [351, 386] width 19 height 18
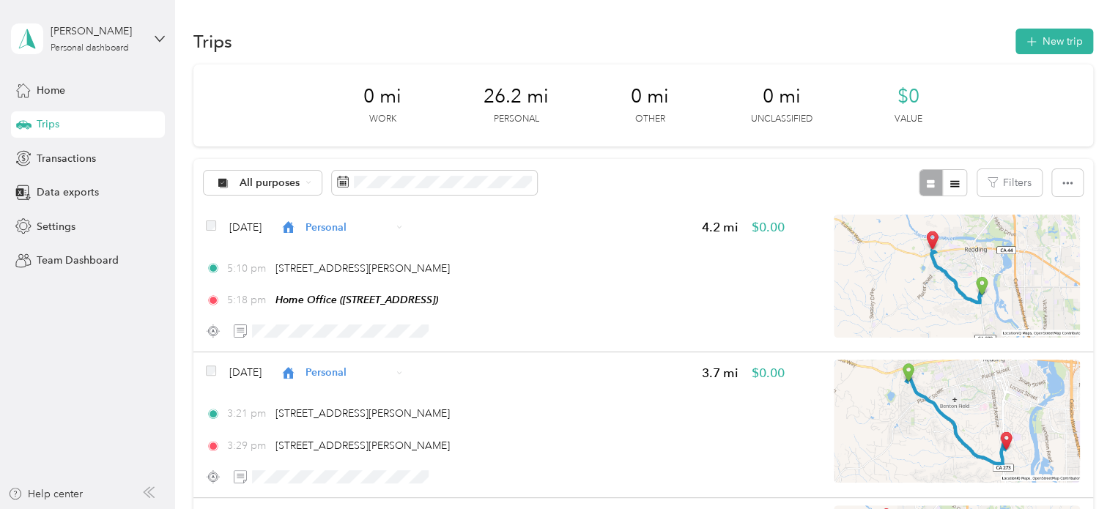
click at [408, 190] on span at bounding box center [434, 183] width 205 height 25
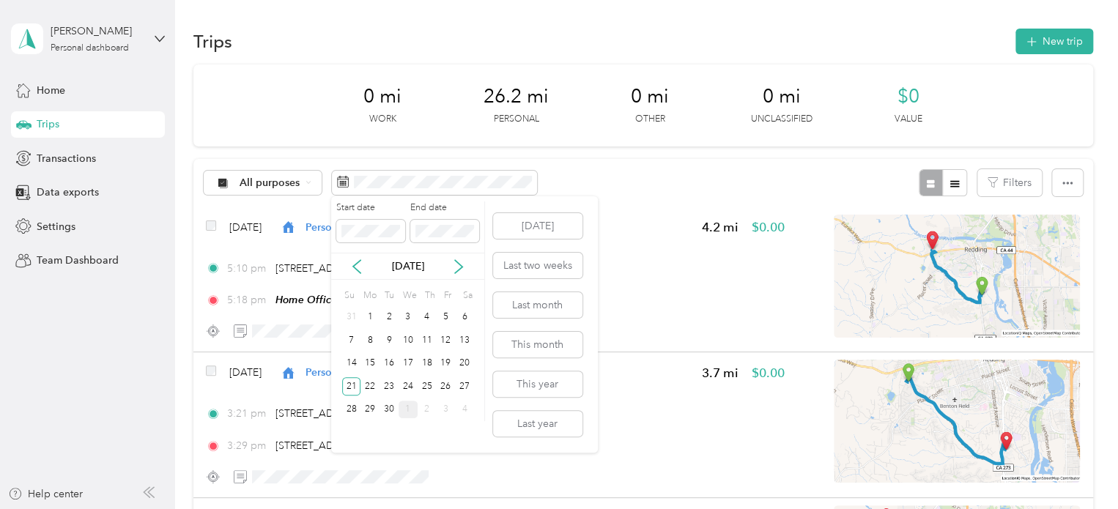
click at [466, 367] on div "20" at bounding box center [464, 364] width 19 height 18
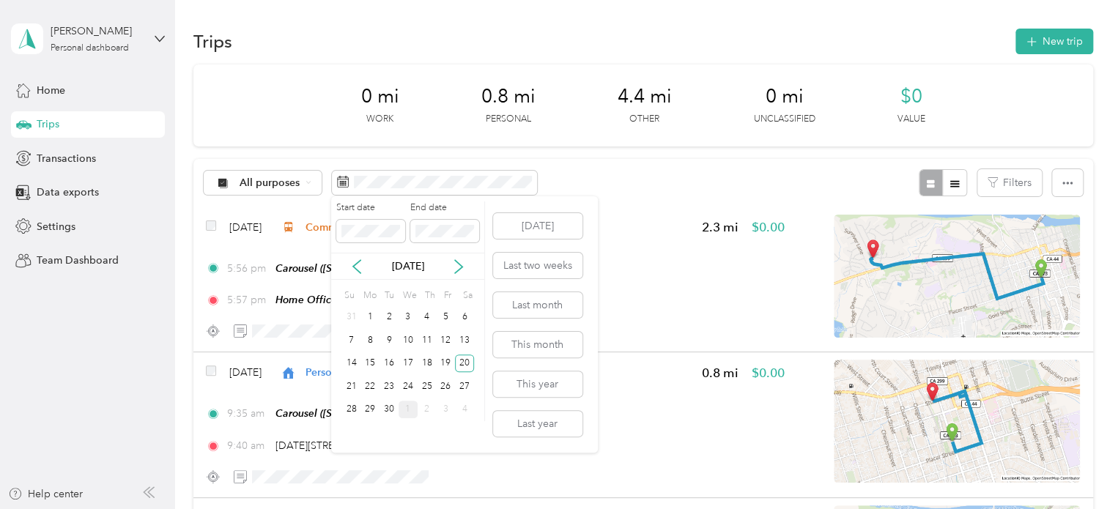
click at [451, 366] on div "19" at bounding box center [445, 364] width 19 height 18
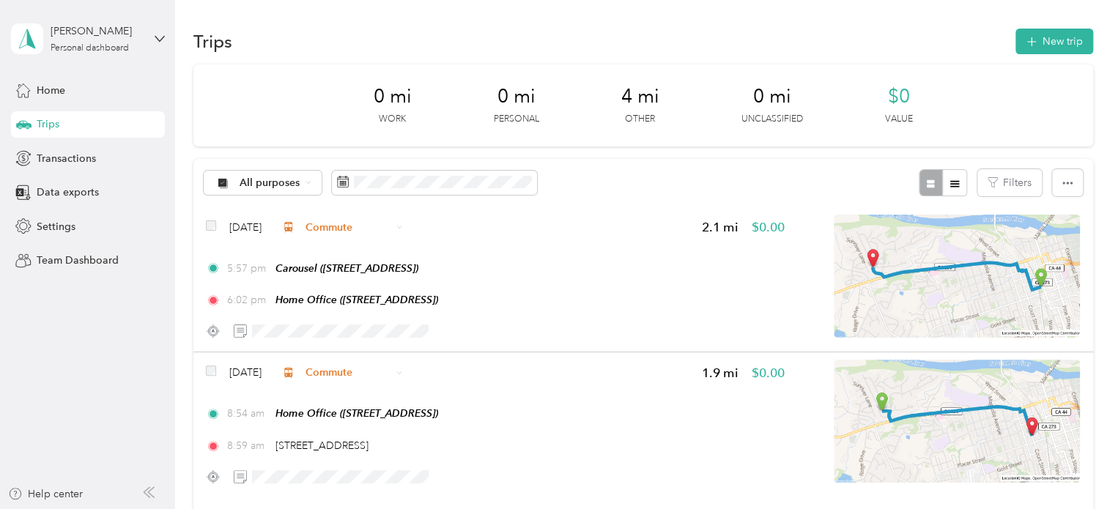
scroll to position [73, 0]
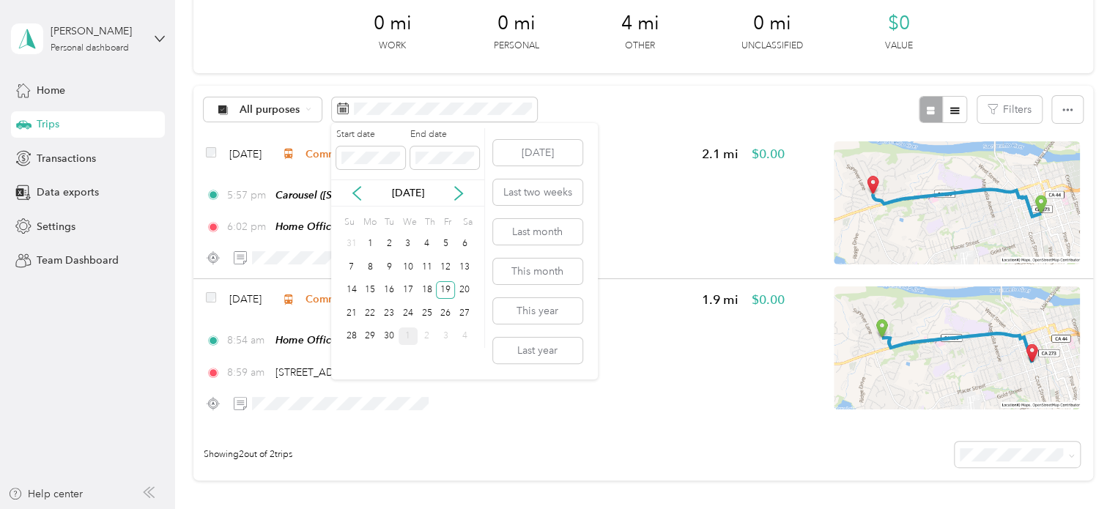
click at [424, 290] on div "18" at bounding box center [427, 290] width 19 height 18
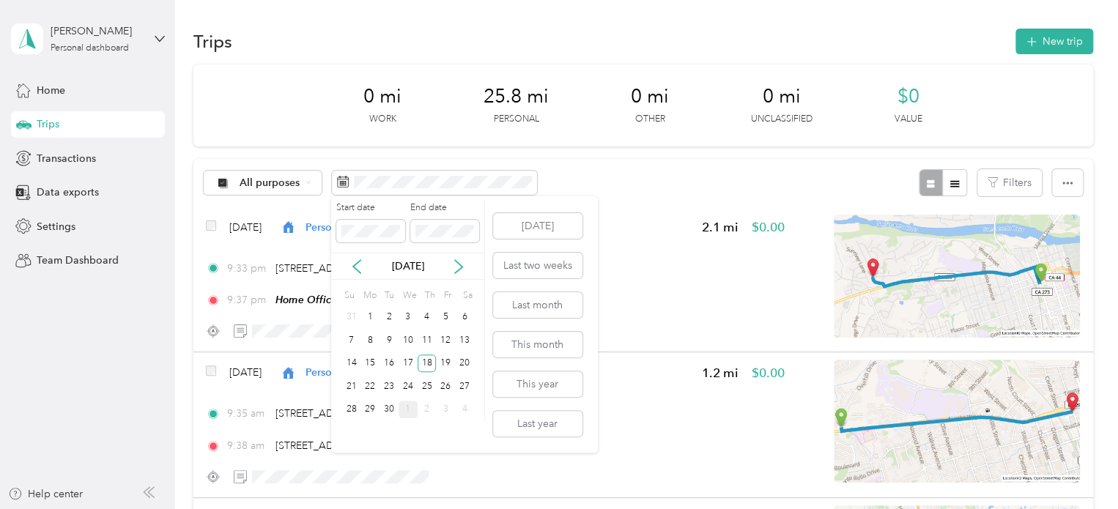
click at [407, 363] on div "17" at bounding box center [408, 364] width 19 height 18
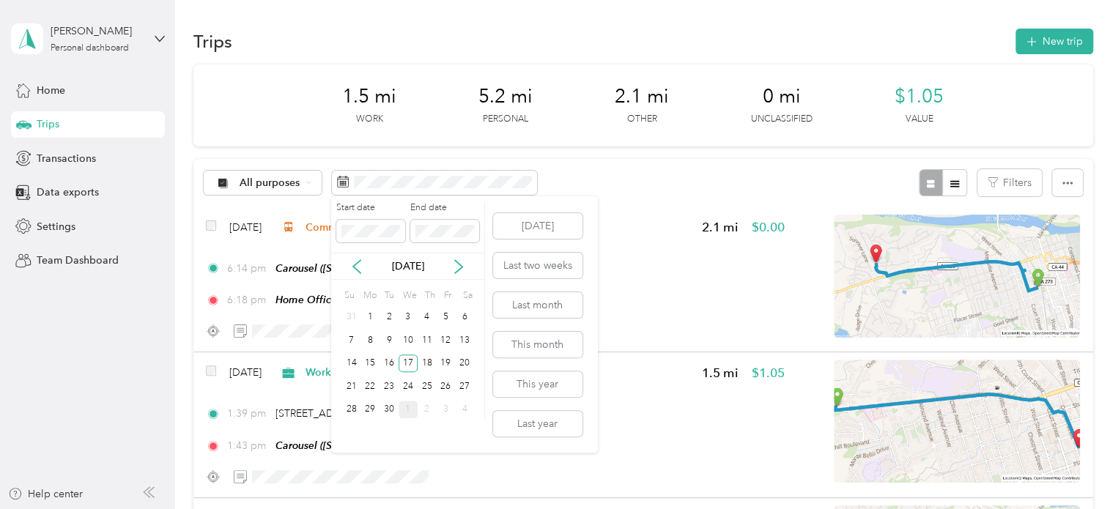
click at [389, 361] on div "16" at bounding box center [388, 364] width 19 height 18
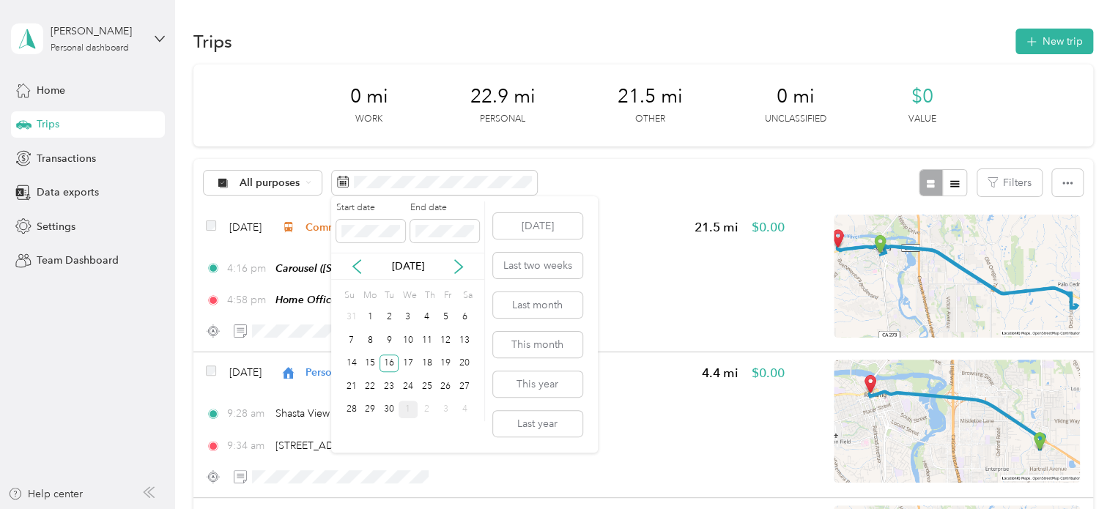
click at [370, 366] on div "15" at bounding box center [369, 364] width 19 height 18
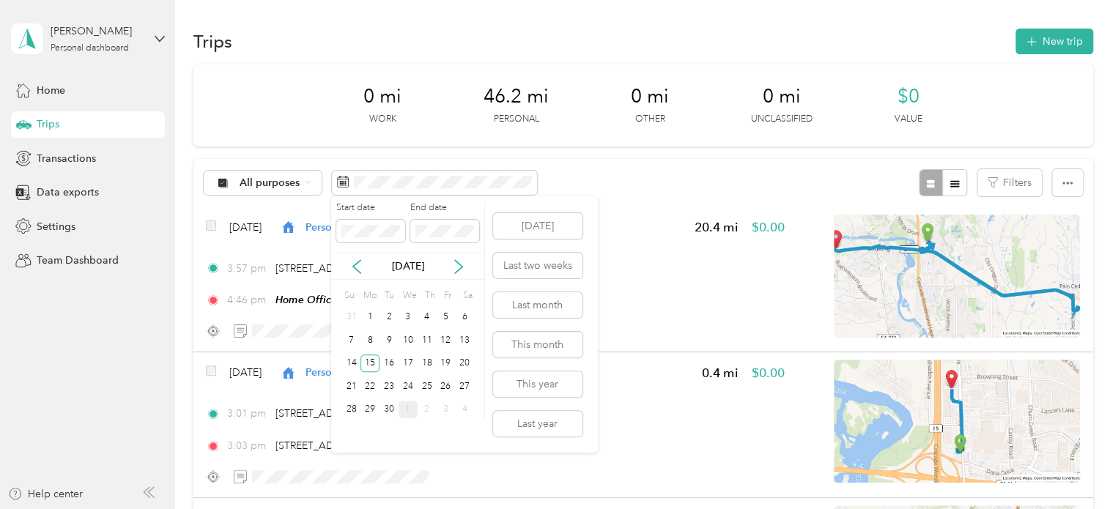
click at [355, 360] on div "14" at bounding box center [351, 364] width 19 height 18
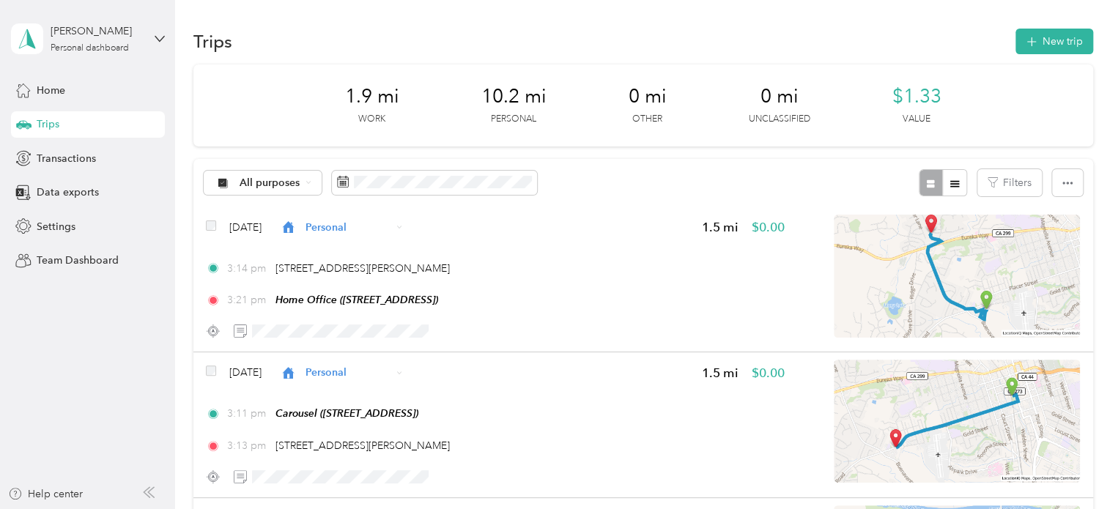
click at [399, 174] on span at bounding box center [434, 183] width 205 height 25
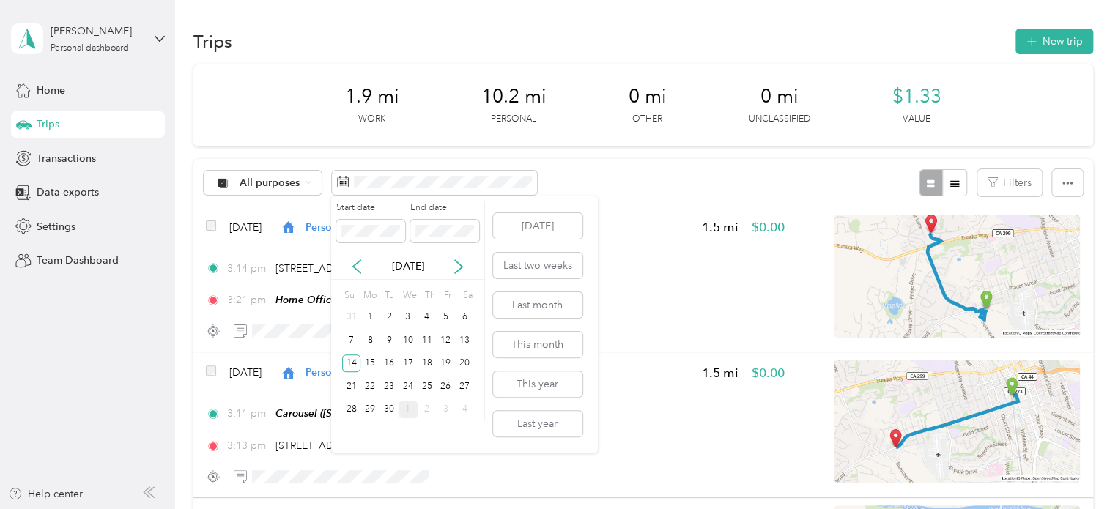
click at [467, 341] on div "13" at bounding box center [464, 340] width 19 height 18
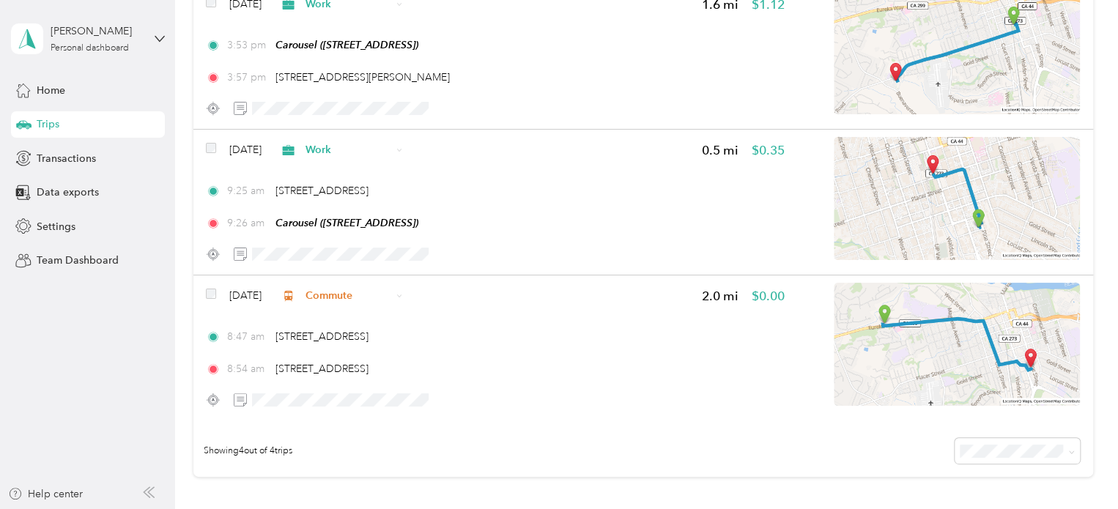
scroll to position [26, 0]
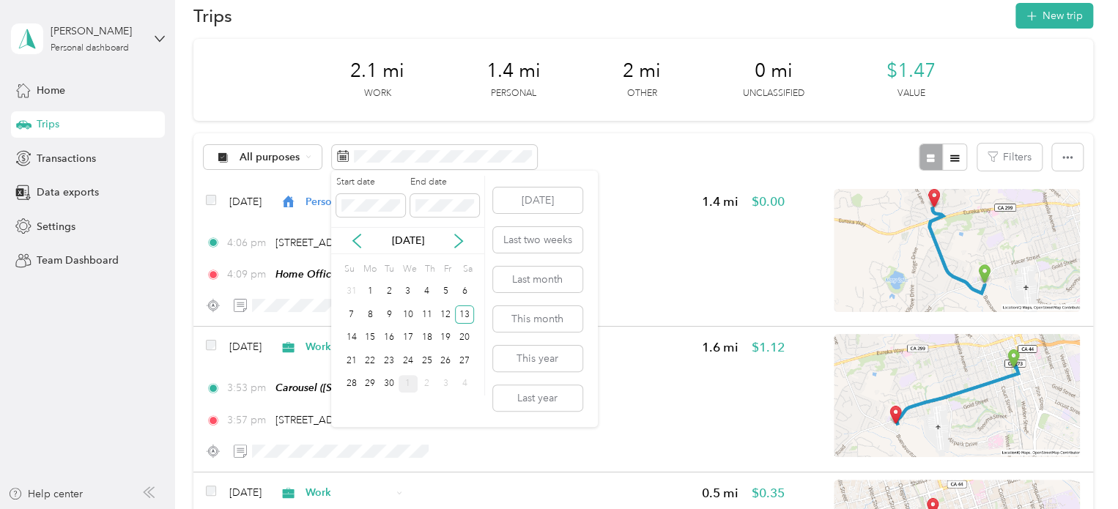
click at [441, 310] on div "12" at bounding box center [445, 314] width 19 height 18
click at [441, 313] on div "12" at bounding box center [445, 314] width 19 height 18
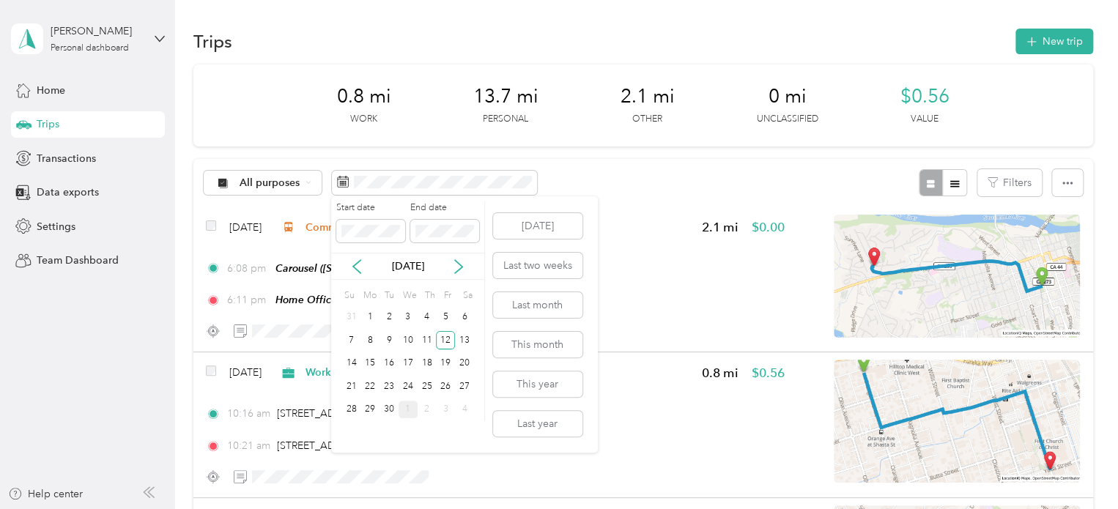
click at [428, 338] on div "11" at bounding box center [427, 340] width 19 height 18
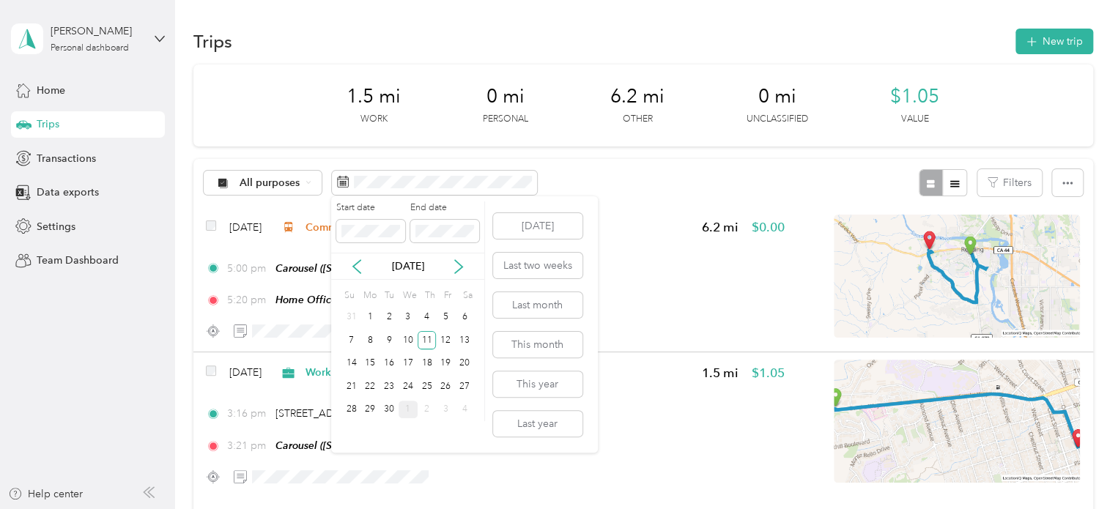
click at [408, 334] on div "10" at bounding box center [408, 340] width 19 height 18
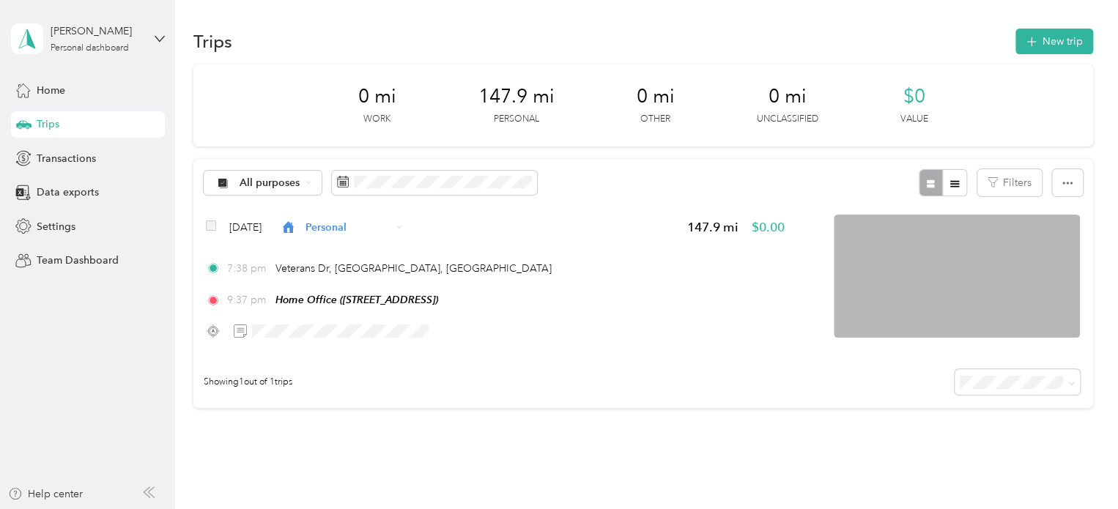
click at [381, 226] on span "Personal" at bounding box center [348, 227] width 86 height 15
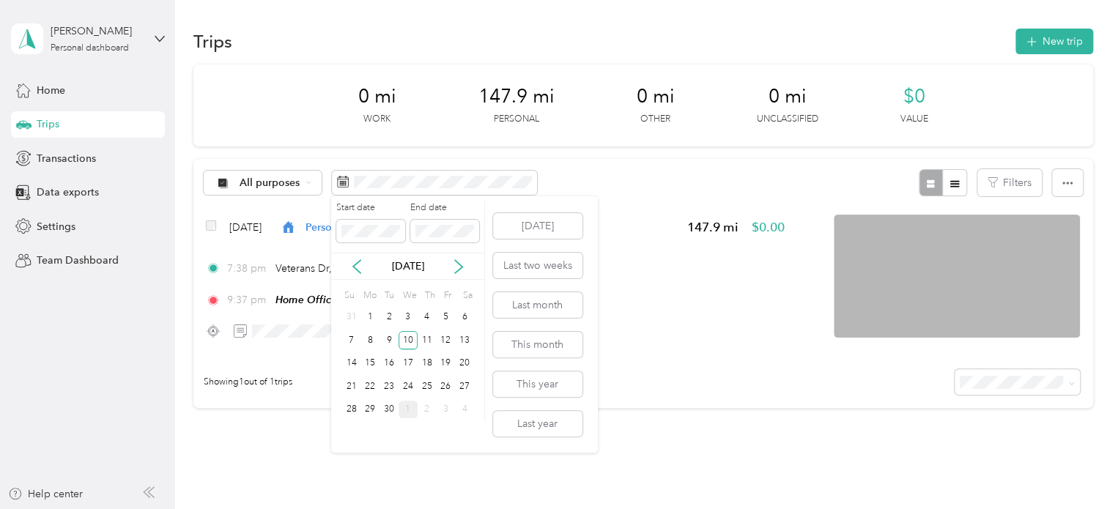
click at [387, 337] on div "9" at bounding box center [388, 340] width 19 height 18
